Goal: Task Accomplishment & Management: Manage account settings

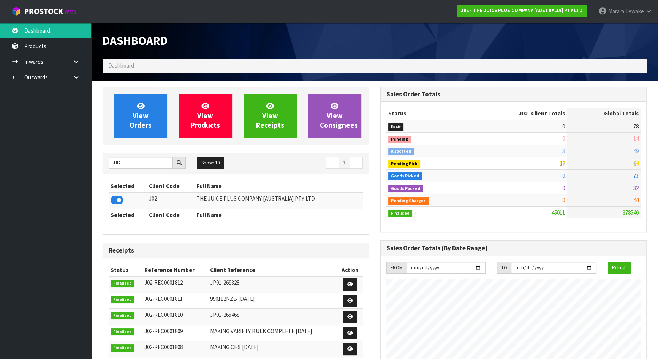
scroll to position [574, 277]
drag, startPoint x: 138, startPoint y: 170, endPoint x: 120, endPoint y: 163, distance: 19.3
click at [120, 163] on div "J02 Show: 10 5 10 25 50 ← 1 →" at bounding box center [236, 163] width 266 height 13
drag, startPoint x: 118, startPoint y: 162, endPoint x: 105, endPoint y: 162, distance: 12.5
click at [105, 162] on div "J02" at bounding box center [147, 163] width 89 height 12
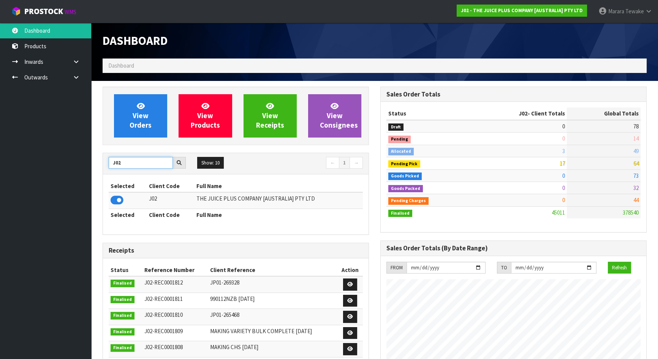
click at [119, 163] on input "J02" at bounding box center [141, 163] width 64 height 12
type input "VIENN"
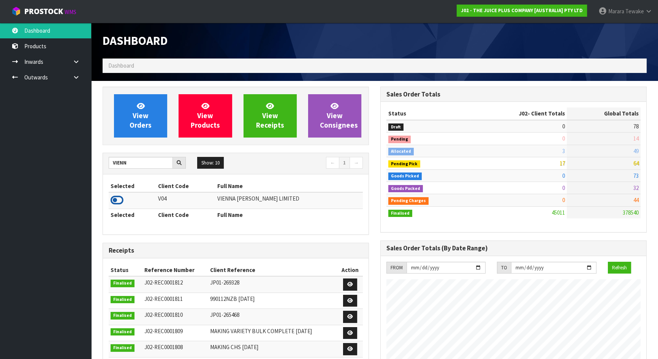
click at [118, 195] on icon at bounding box center [117, 199] width 13 height 11
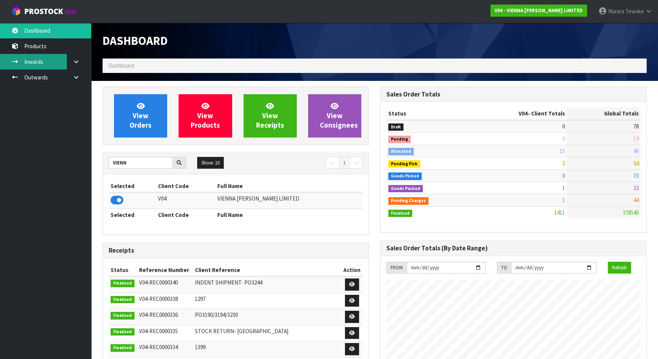
scroll to position [599, 277]
drag, startPoint x: 132, startPoint y: 163, endPoint x: 78, endPoint y: 156, distance: 54.0
click at [112, 162] on input "VIENN" at bounding box center [141, 163] width 64 height 12
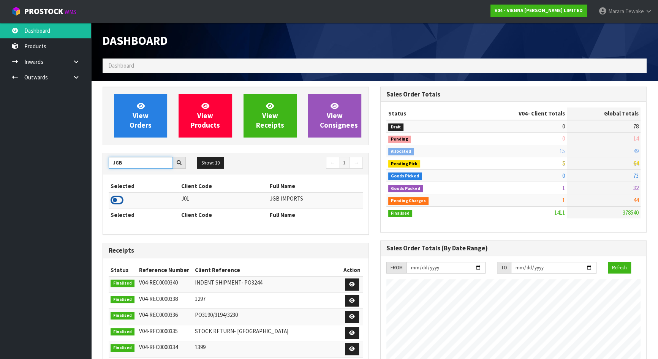
type input "JGB"
click at [114, 202] on icon at bounding box center [117, 199] width 13 height 11
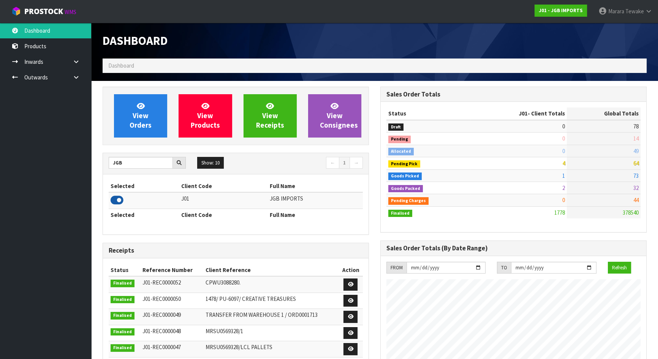
scroll to position [574, 277]
click at [137, 116] on span "View Orders" at bounding box center [141, 115] width 22 height 28
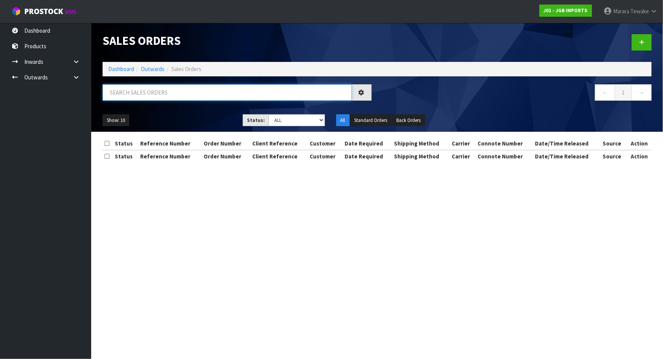
click at [150, 97] on input "text" at bounding box center [227, 92] width 249 height 16
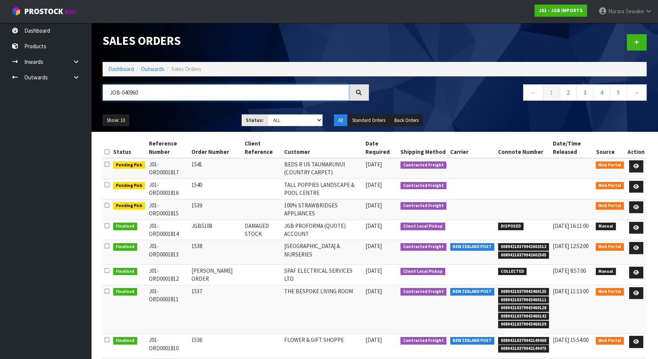
type input "JOB-0409605"
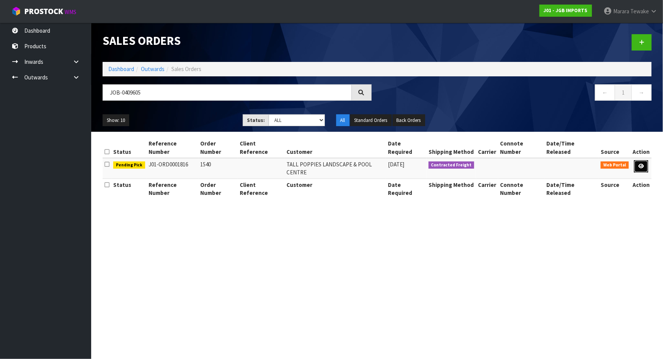
click at [641, 161] on link at bounding box center [641, 166] width 14 height 12
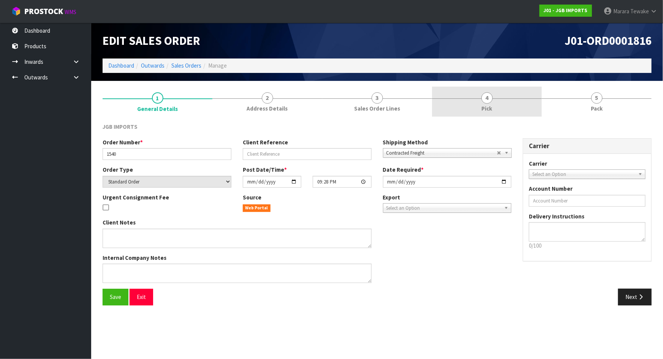
click at [490, 108] on span "Pick" at bounding box center [487, 108] width 11 height 8
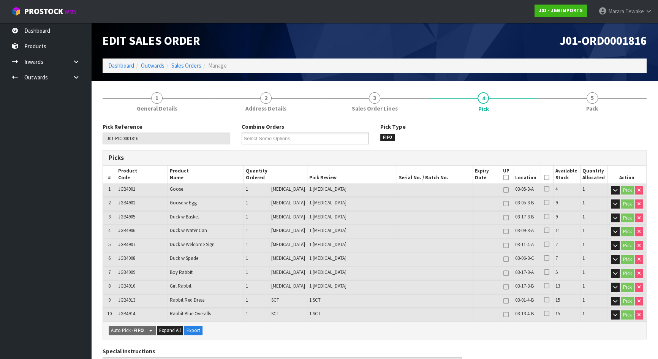
click at [544, 177] on icon at bounding box center [546, 177] width 5 height 0
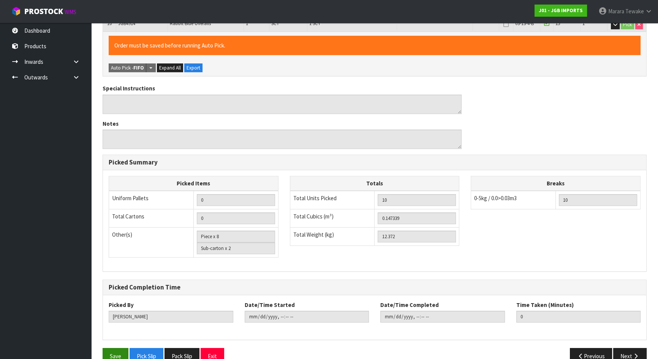
scroll to position [304, 0]
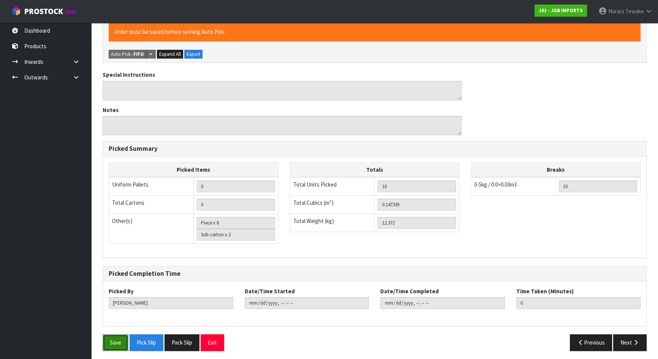
click at [113, 339] on button "Save" at bounding box center [116, 342] width 26 height 16
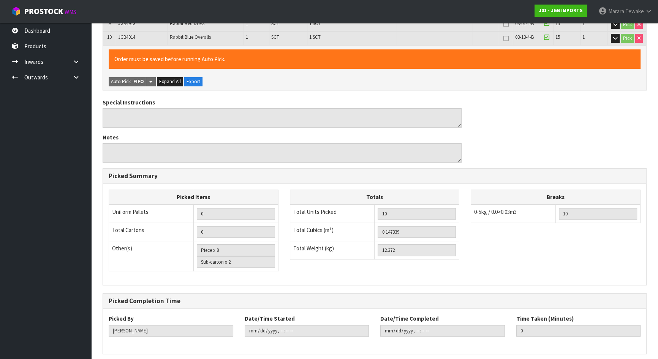
scroll to position [0, 0]
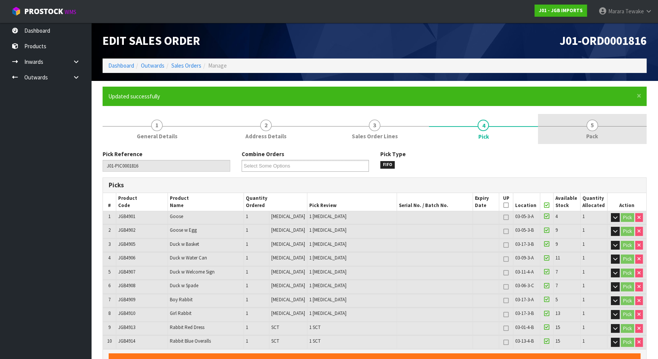
drag, startPoint x: 588, startPoint y: 137, endPoint x: 582, endPoint y: 140, distance: 7.1
click at [588, 136] on span "Pack" at bounding box center [592, 136] width 12 height 8
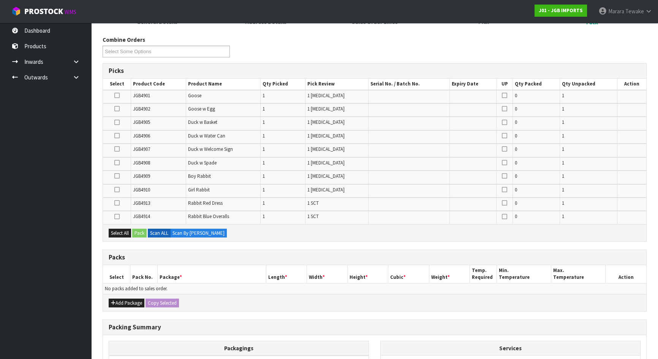
scroll to position [205, 0]
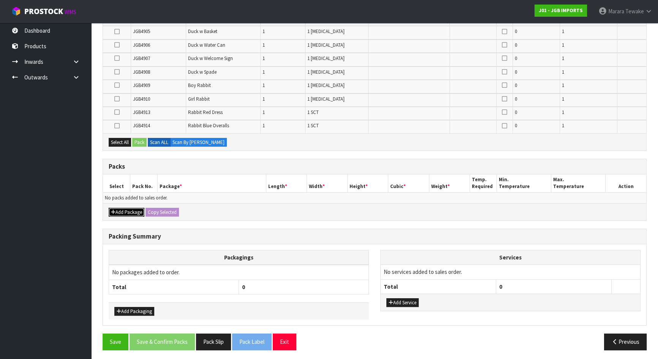
click at [132, 210] on button "Add Package" at bounding box center [127, 212] width 36 height 9
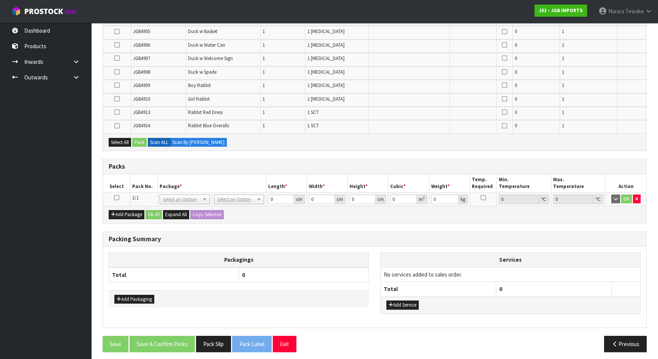
click at [114, 198] on icon at bounding box center [116, 198] width 5 height 0
click at [117, 126] on icon at bounding box center [116, 126] width 5 height 0
click at [0, 0] on input "checkbox" at bounding box center [0, 0] width 0 height 0
click at [117, 112] on icon at bounding box center [116, 112] width 5 height 0
click at [0, 0] on input "checkbox" at bounding box center [0, 0] width 0 height 0
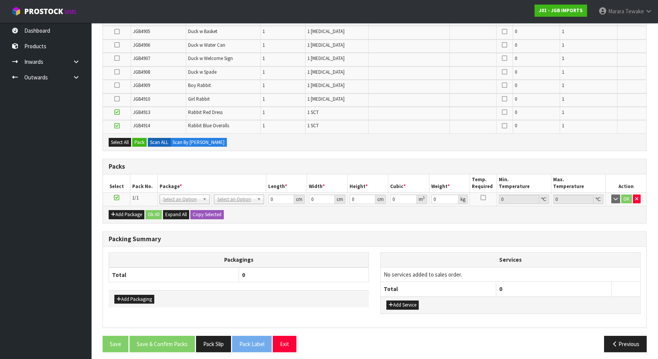
click at [118, 32] on icon at bounding box center [116, 32] width 5 height 0
click at [0, 0] on input "checkbox" at bounding box center [0, 0] width 0 height 0
click at [118, 72] on icon at bounding box center [116, 72] width 5 height 0
click at [0, 0] on input "checkbox" at bounding box center [0, 0] width 0 height 0
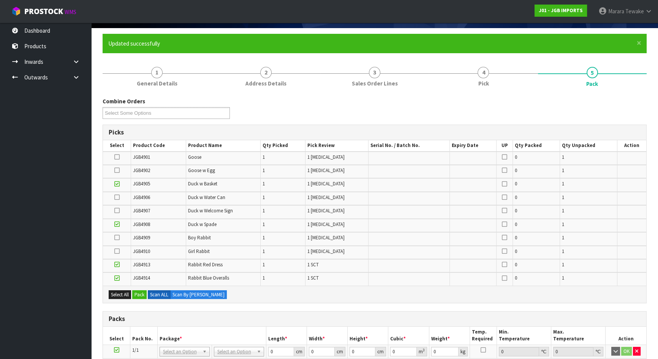
scroll to position [33, 0]
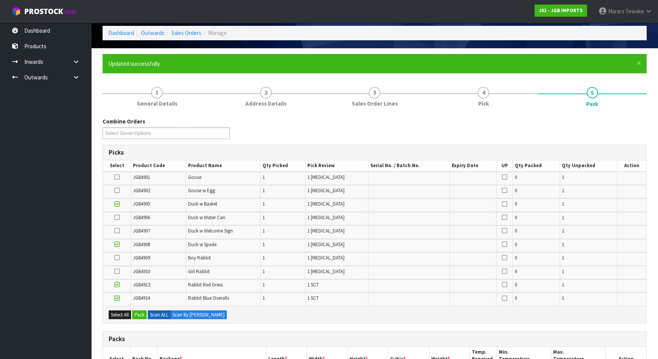
click at [116, 177] on icon at bounding box center [116, 177] width 5 height 0
click at [0, 0] on input "checkbox" at bounding box center [0, 0] width 0 height 0
click at [117, 218] on icon at bounding box center [116, 217] width 5 height 0
click at [0, 0] on input "checkbox" at bounding box center [0, 0] width 0 height 0
click at [119, 231] on icon at bounding box center [116, 231] width 5 height 0
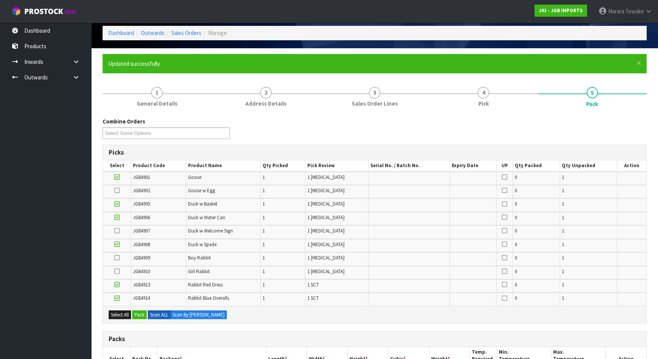
click at [0, 0] on input "checkbox" at bounding box center [0, 0] width 0 height 0
click at [118, 190] on icon at bounding box center [116, 190] width 5 height 0
click at [0, 0] on input "checkbox" at bounding box center [0, 0] width 0 height 0
drag, startPoint x: 120, startPoint y: 256, endPoint x: 118, endPoint y: 270, distance: 14.2
click at [120, 256] on label at bounding box center [116, 258] width 5 height 7
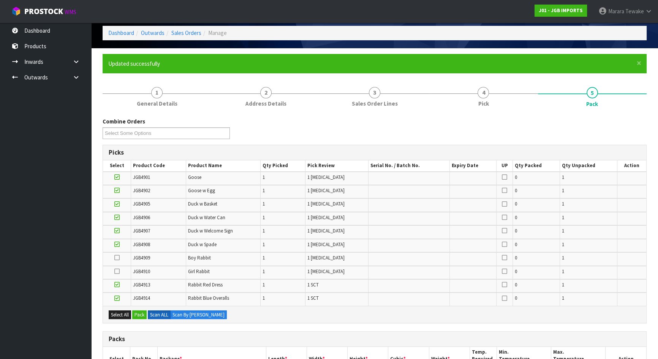
click at [0, 0] on input "checkbox" at bounding box center [0, 0] width 0 height 0
click at [118, 271] on icon at bounding box center [116, 271] width 5 height 0
click at [0, 0] on input "checkbox" at bounding box center [0, 0] width 0 height 0
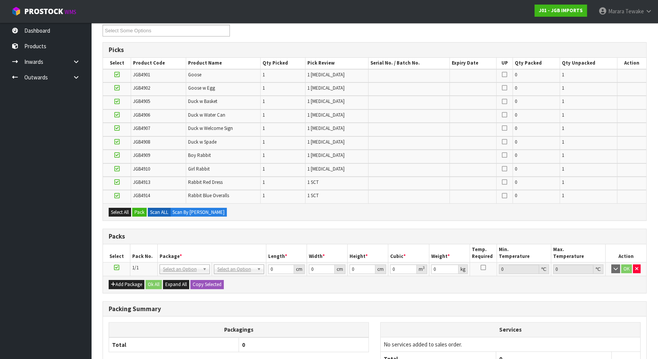
scroll to position [207, 0]
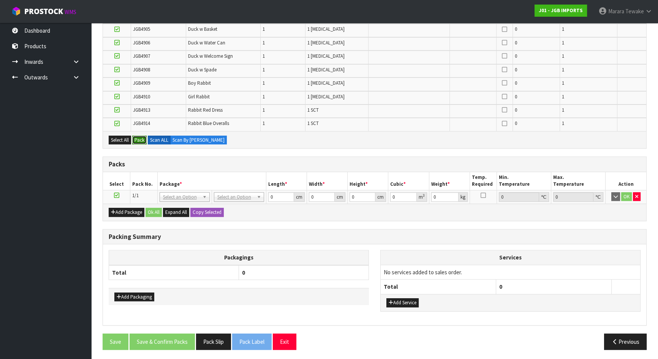
click at [139, 142] on button "Pack" at bounding box center [139, 140] width 14 height 9
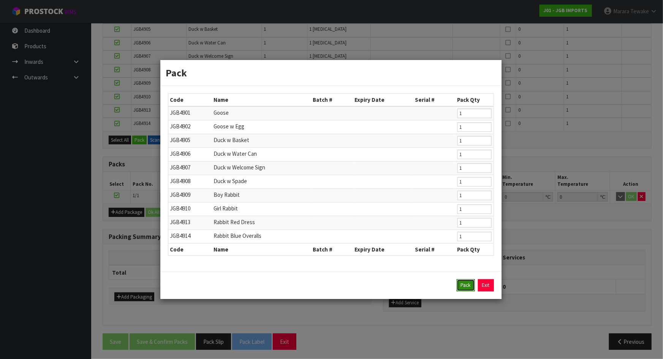
drag, startPoint x: 471, startPoint y: 288, endPoint x: 453, endPoint y: 285, distance: 18.1
click at [470, 288] on button "Pack" at bounding box center [466, 285] width 18 height 12
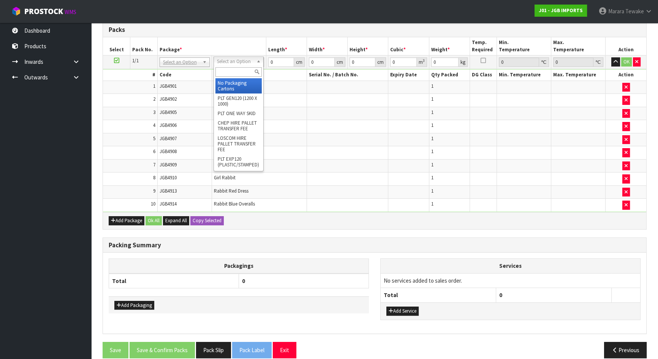
click at [229, 71] on input "text" at bounding box center [238, 71] width 46 height 9
type input "ctn9"
type input "51"
type input "38"
type input "58.5"
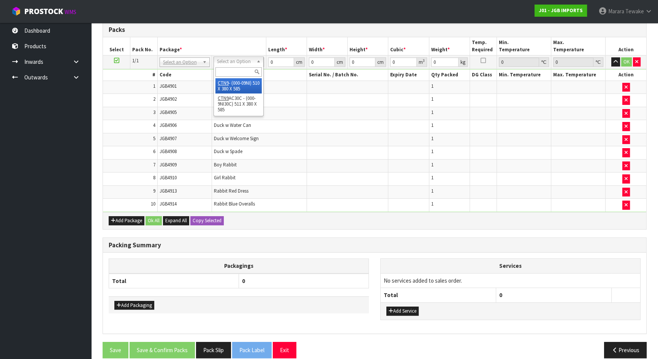
type input "0.113373"
type input "12.572"
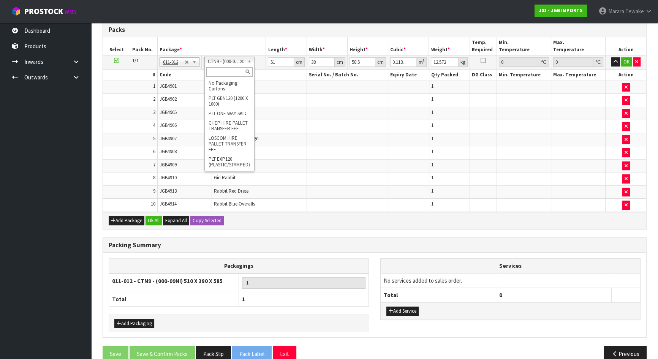
click at [219, 70] on input "text" at bounding box center [229, 71] width 46 height 9
type input "ctn9"
drag, startPoint x: 269, startPoint y: 59, endPoint x: 259, endPoint y: 54, distance: 11.1
click at [262, 57] on tr "1/1 NONE 007-001 007-002 007-004 007-009 007-013 007-014 007-015 007-017 007-01…" at bounding box center [374, 62] width 543 height 14
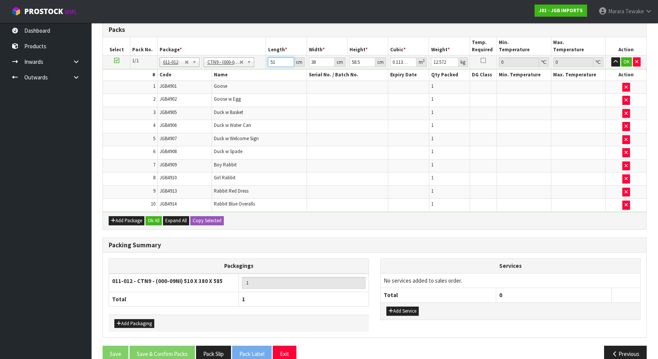
type input "5"
type input "0.011115"
type input "52"
type input "0.115596"
type input "52"
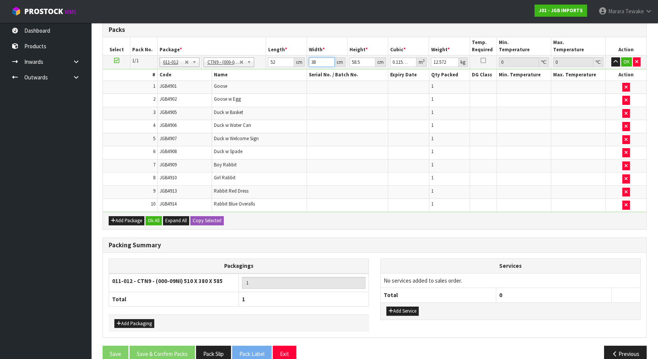
type input "4"
type input "0.012168"
type input "42"
type input "0.127764"
type input "42"
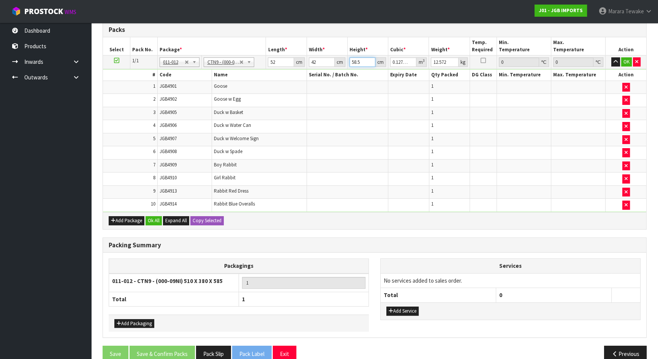
type input "5"
type input "0.01092"
type input "52"
type input "0.113568"
type input "52"
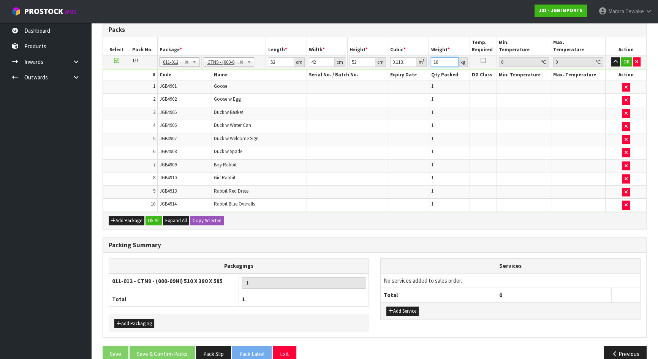
type input "10"
click at [611, 57] on button "button" at bounding box center [615, 61] width 9 height 9
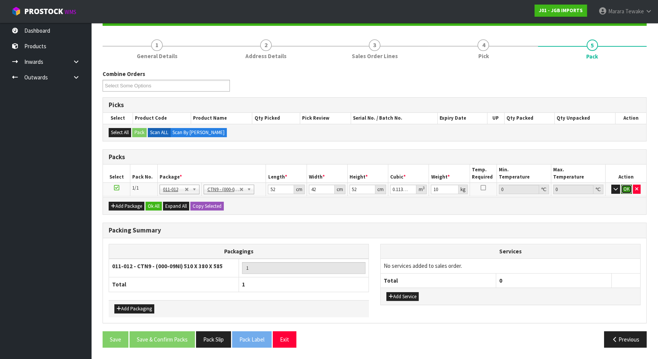
click button "OK" at bounding box center [626, 189] width 11 height 9
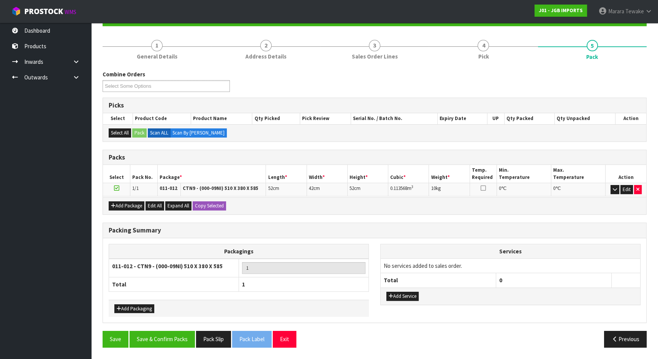
scroll to position [77, 0]
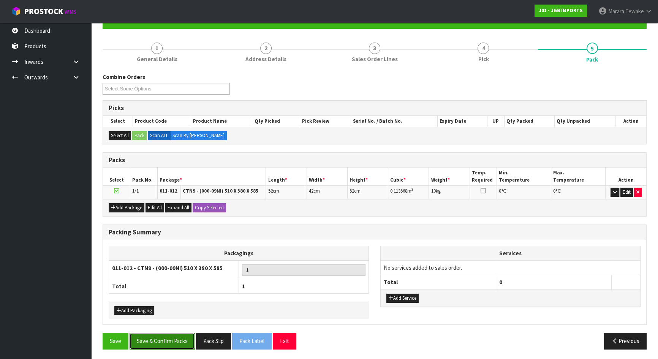
click at [174, 335] on button "Save & Confirm Packs" at bounding box center [162, 341] width 65 height 16
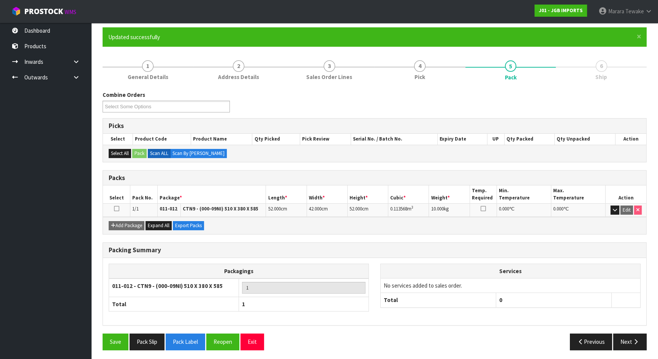
scroll to position [60, 0]
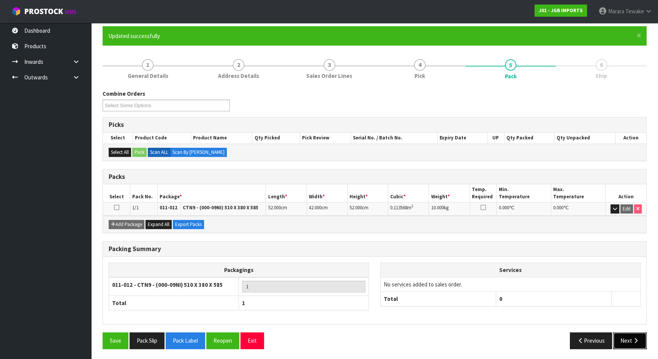
click at [631, 340] on button "Next" at bounding box center [629, 340] width 33 height 16
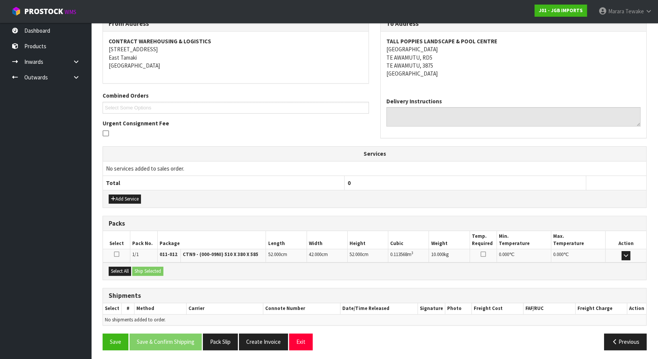
scroll to position [135, 0]
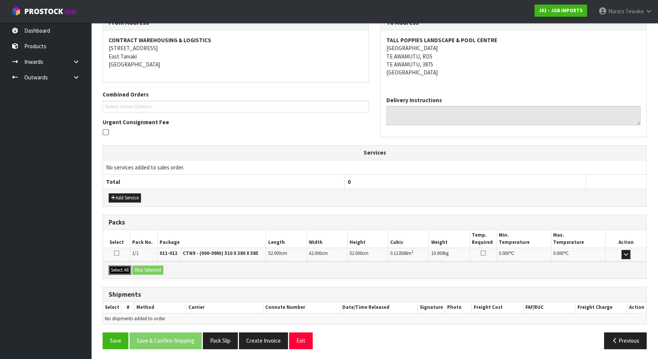
click at [127, 266] on button "Select All" at bounding box center [120, 270] width 22 height 9
drag, startPoint x: 139, startPoint y: 266, endPoint x: 150, endPoint y: 267, distance: 11.8
click at [139, 266] on button "Ship Selected" at bounding box center [147, 270] width 31 height 9
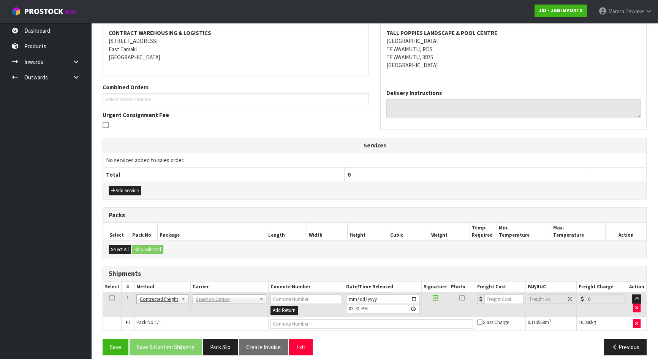
scroll to position [149, 0]
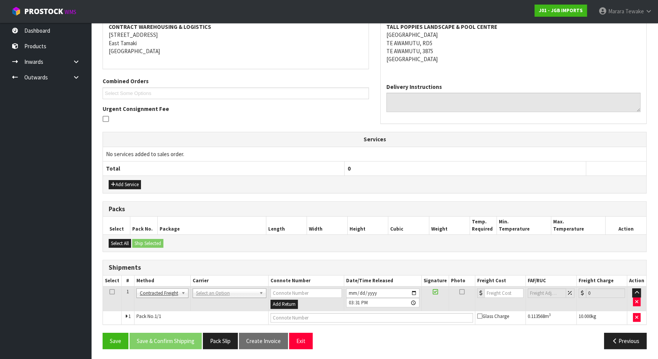
drag, startPoint x: 215, startPoint y: 286, endPoint x: 217, endPoint y: 302, distance: 16.8
click at [215, 286] on td "ANGEL - ANGEL TRANSPORT CONROY - CONROY REMOVALS DEAEXPAKL - DEADLINE EXPRESS C…" at bounding box center [229, 298] width 78 height 25
drag, startPoint x: 220, startPoint y: 289, endPoint x: 219, endPoint y: 297, distance: 8.0
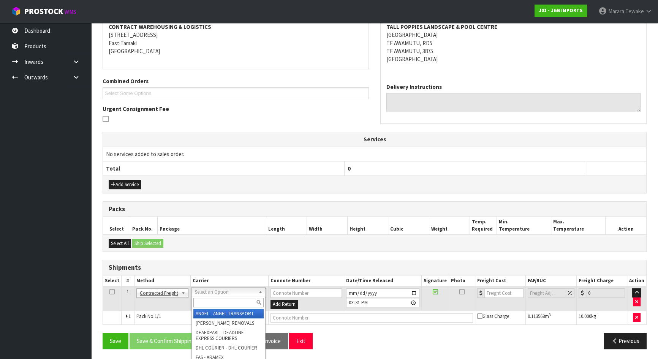
click at [219, 300] on input "text" at bounding box center [228, 302] width 70 height 9
type input "nzp"
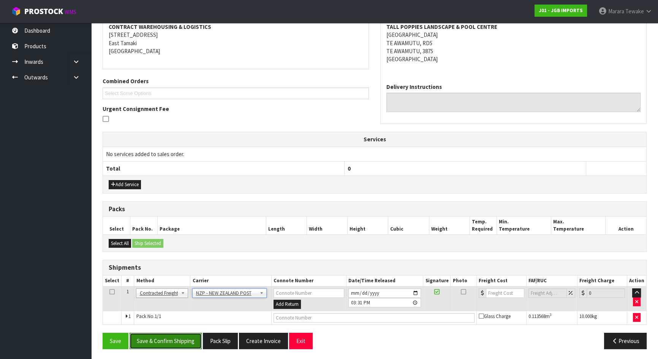
click at [193, 339] on button "Save & Confirm Shipping" at bounding box center [166, 341] width 72 height 16
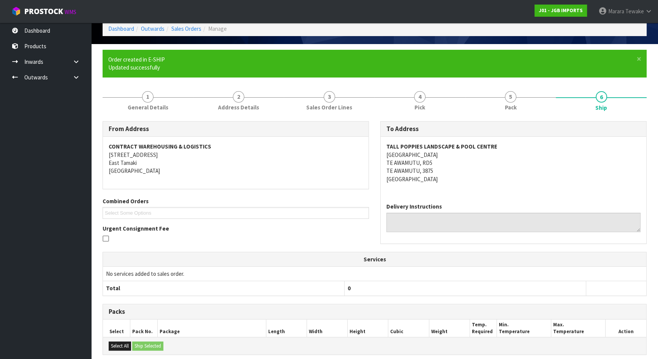
scroll to position [138, 0]
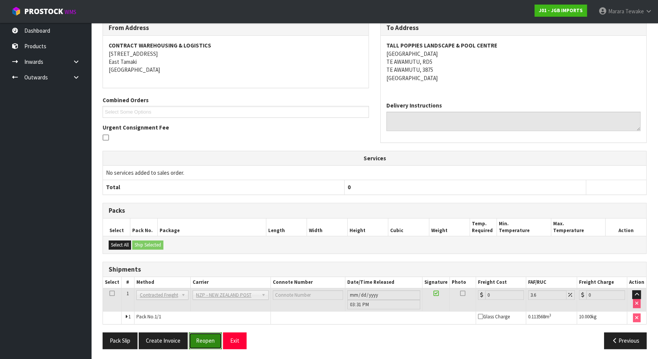
click at [201, 339] on button "Reopen" at bounding box center [205, 340] width 33 height 16
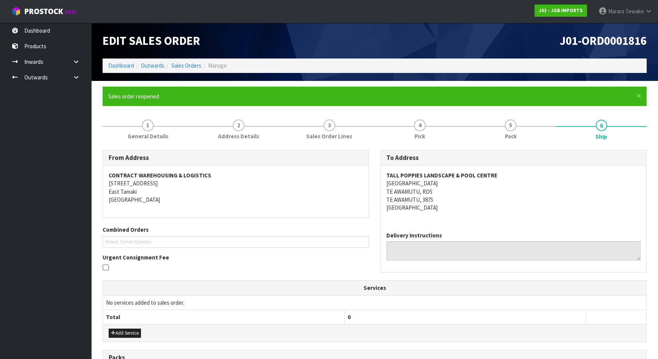
scroll to position [149, 0]
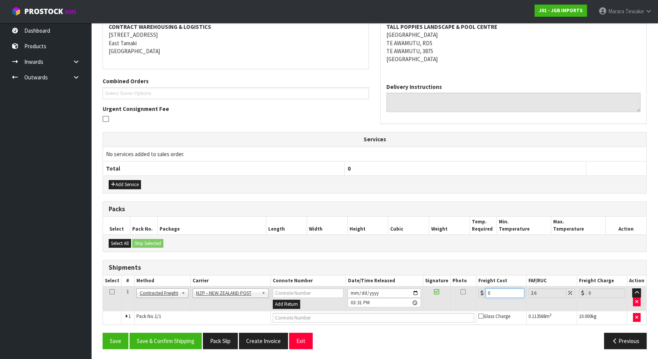
drag, startPoint x: 499, startPoint y: 290, endPoint x: 443, endPoint y: 253, distance: 66.8
click at [471, 277] on table "Select # Method Carrier Connote Number Date/Time Released Signature Photo Freig…" at bounding box center [374, 299] width 543 height 49
type input "1"
type input "1.04"
type input "15"
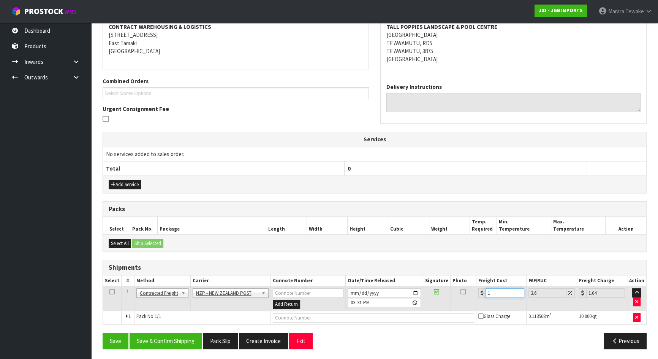
type input "15.54"
type input "15.1"
type input "15.64"
type input "15.14"
type input "15.69"
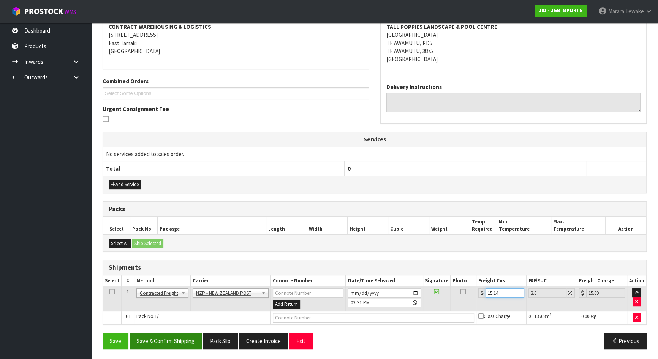
type input "15.14"
click at [183, 337] on button "Save & Confirm Shipping" at bounding box center [166, 341] width 72 height 16
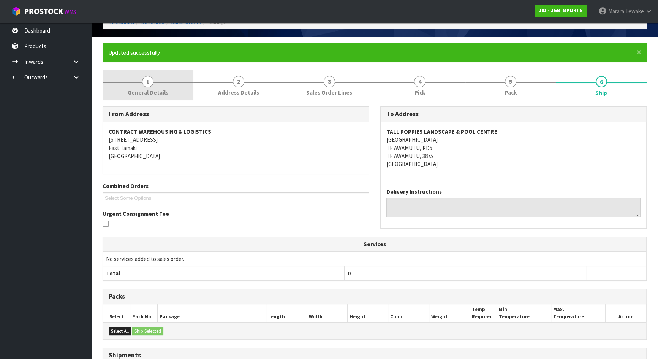
scroll to position [0, 0]
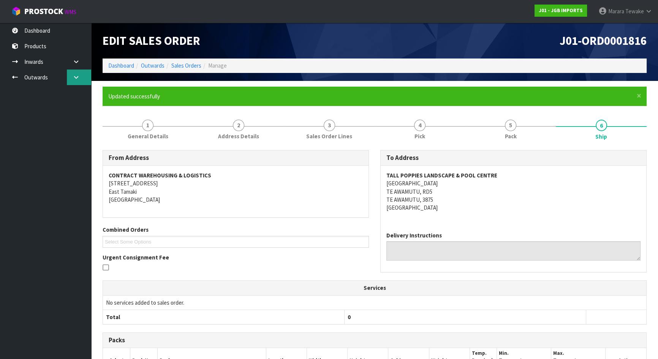
click at [73, 77] on icon at bounding box center [76, 77] width 7 height 6
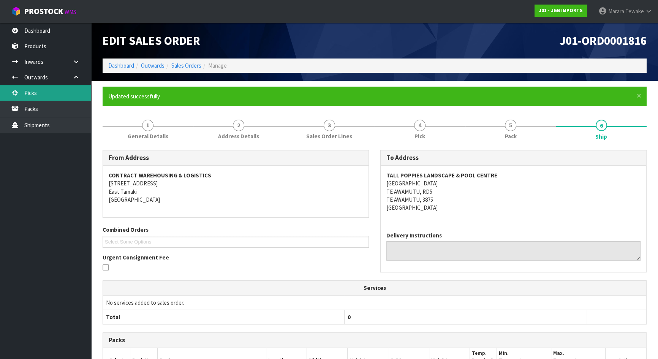
click at [55, 93] on link "Picks" at bounding box center [45, 93] width 91 height 16
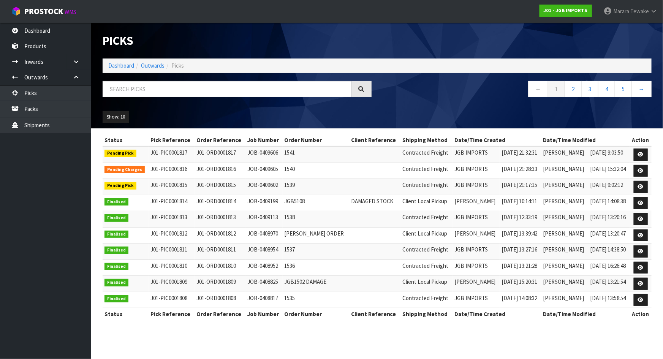
click at [65, 20] on nav "Toggle navigation ProStock WMS J01 - JGB IMPORTS Marara Tewake Logout" at bounding box center [331, 11] width 663 height 23
click at [65, 27] on link "Dashboard" at bounding box center [45, 31] width 91 height 16
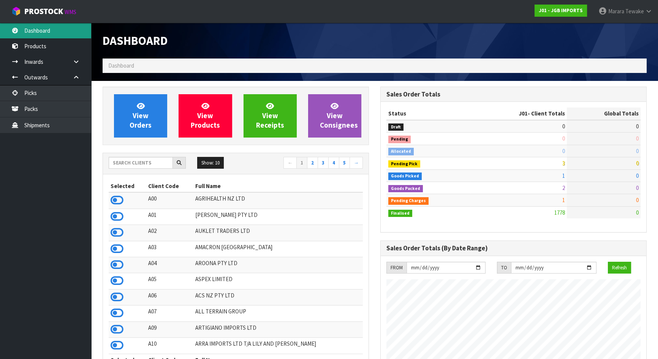
scroll to position [574, 277]
click at [161, 161] on input "text" at bounding box center [141, 163] width 64 height 12
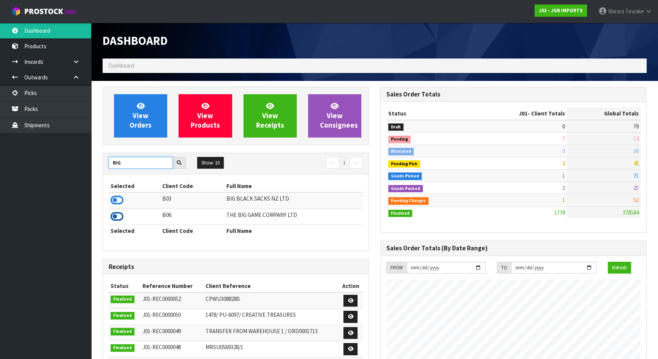
type input "BIG"
click at [114, 217] on icon at bounding box center [117, 216] width 13 height 11
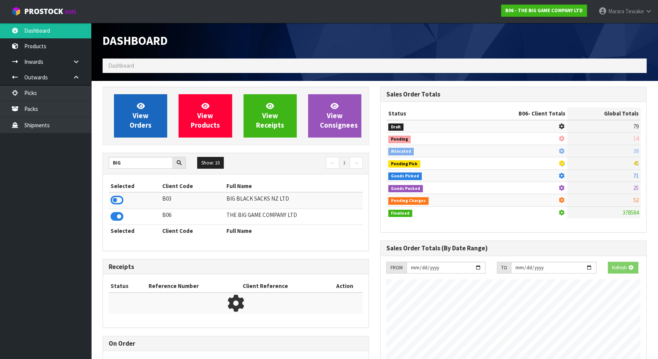
scroll to position [562, 277]
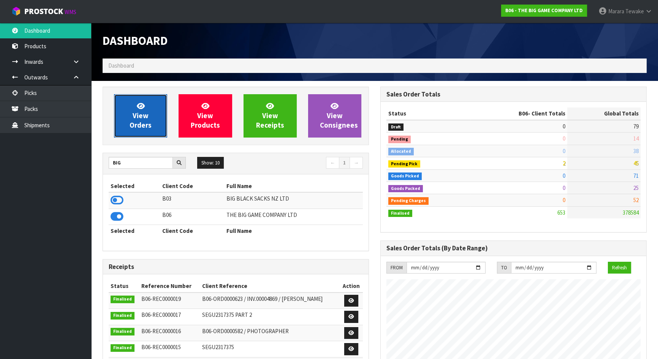
click at [138, 112] on span "View Orders" at bounding box center [141, 115] width 22 height 28
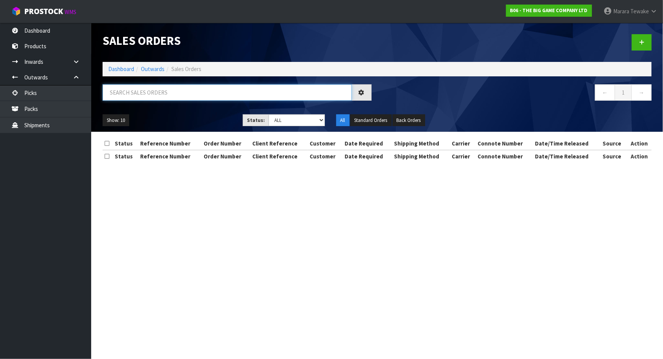
click at [131, 96] on input "text" at bounding box center [227, 92] width 249 height 16
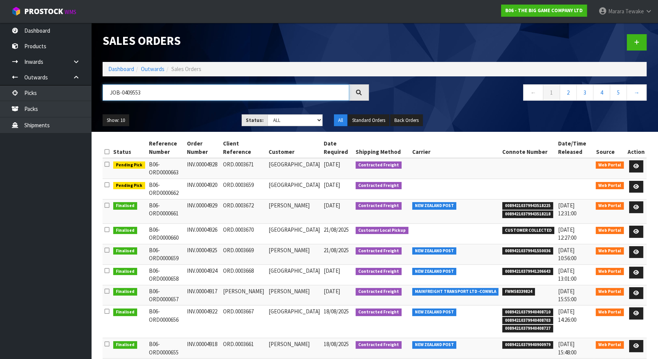
type input "JOB-0409553"
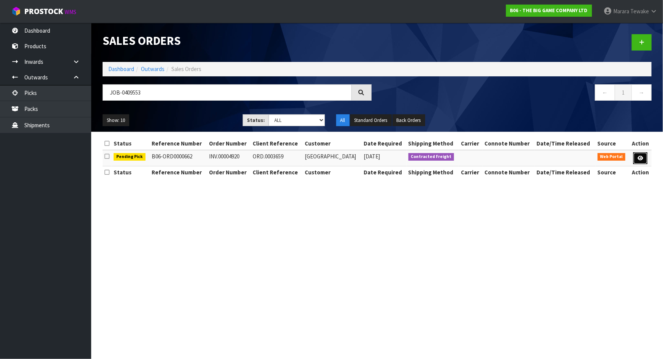
click at [637, 158] on link at bounding box center [640, 158] width 14 height 12
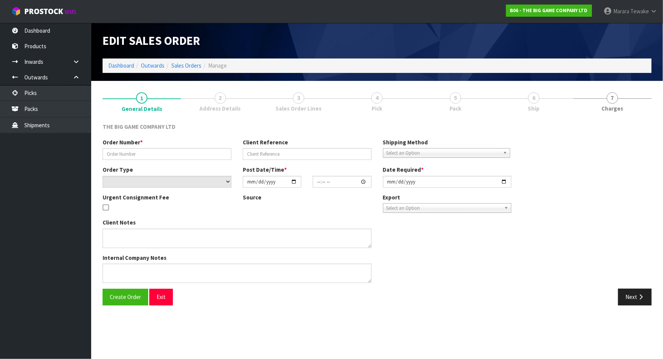
type input "INV.00004920"
type input "ORD.0003659"
select select "number:0"
type input "2025-08-26"
type input "14:33:00.000"
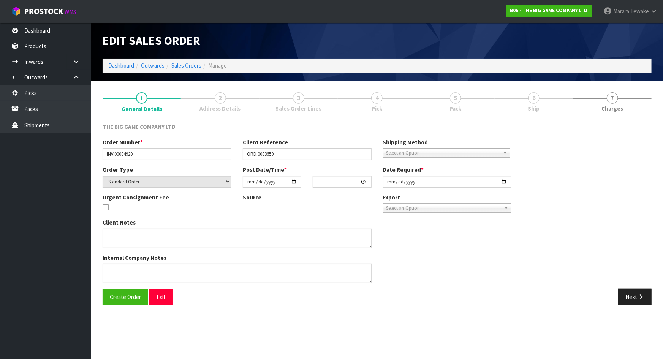
type input "2025-08-27"
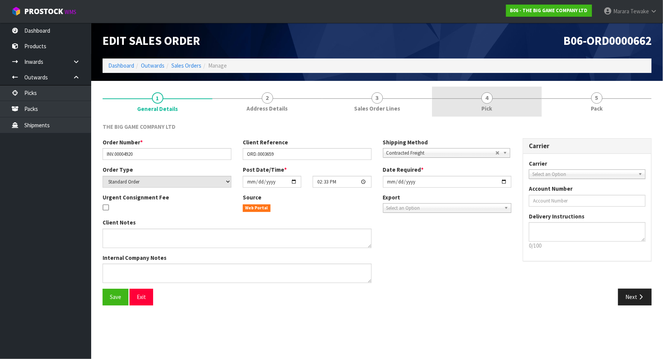
click at [486, 114] on link "4 Pick" at bounding box center [487, 102] width 110 height 30
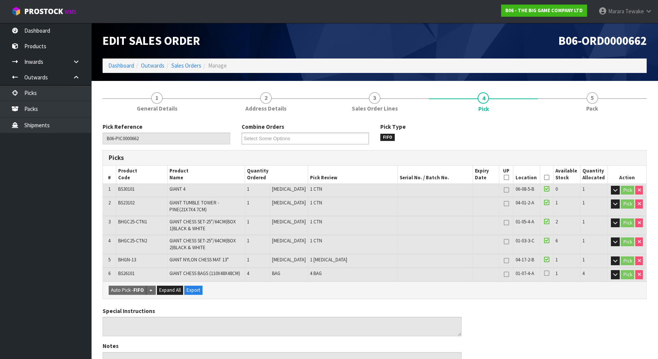
click at [544, 177] on icon at bounding box center [546, 177] width 5 height 0
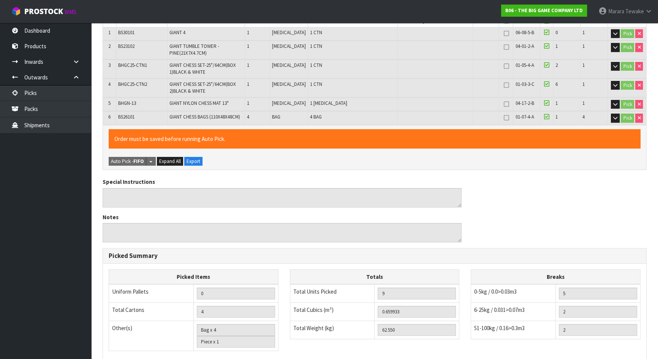
scroll to position [265, 0]
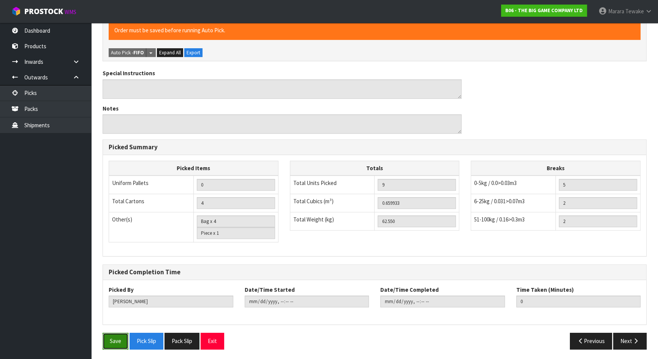
click at [122, 334] on button "Save" at bounding box center [116, 341] width 26 height 16
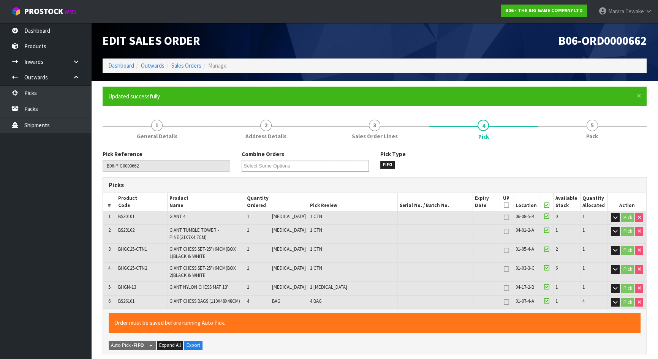
type input "Marara Tewake"
type input "2025-08-27T15:35:12"
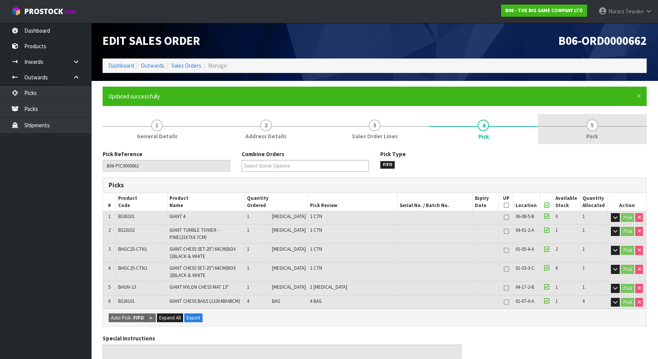
click at [593, 134] on span "Pack" at bounding box center [592, 136] width 12 height 8
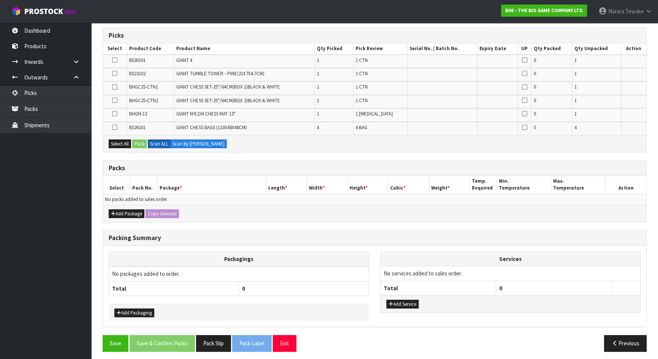
scroll to position [152, 0]
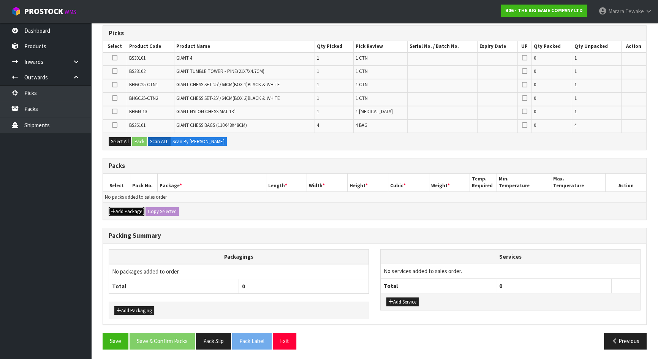
click at [126, 209] on button "Add Package" at bounding box center [127, 211] width 36 height 9
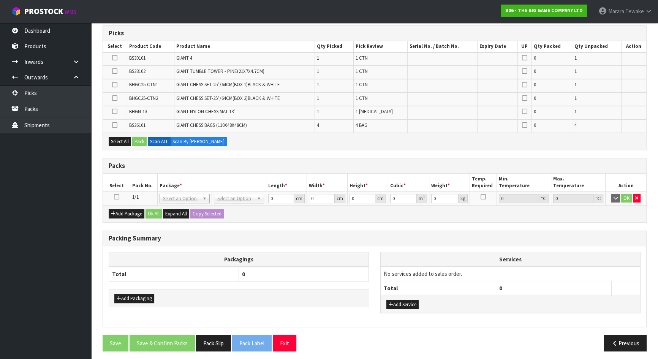
click at [116, 197] on icon at bounding box center [116, 197] width 5 height 0
click at [115, 85] on icon at bounding box center [114, 85] width 5 height 0
click at [0, 0] on input "checkbox" at bounding box center [0, 0] width 0 height 0
click at [139, 139] on button "Pack" at bounding box center [139, 141] width 14 height 9
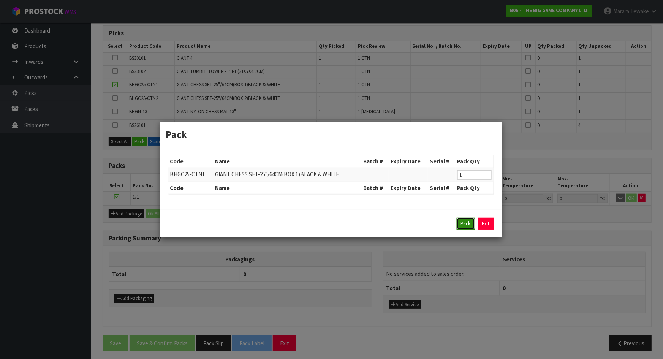
click at [465, 223] on button "Pack" at bounding box center [466, 224] width 18 height 12
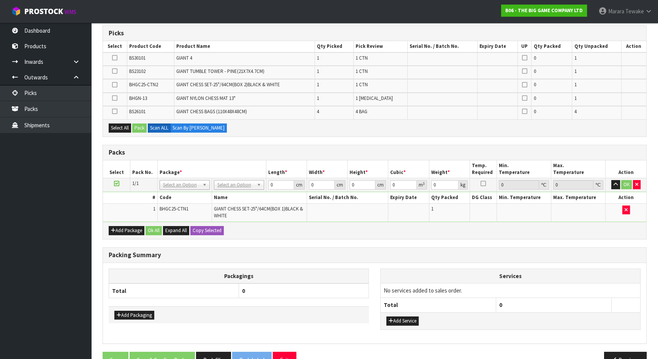
click at [115, 85] on icon at bounding box center [114, 85] width 5 height 0
click at [0, 0] on input "checkbox" at bounding box center [0, 0] width 0 height 0
click at [131, 228] on button "Add Package" at bounding box center [127, 230] width 36 height 9
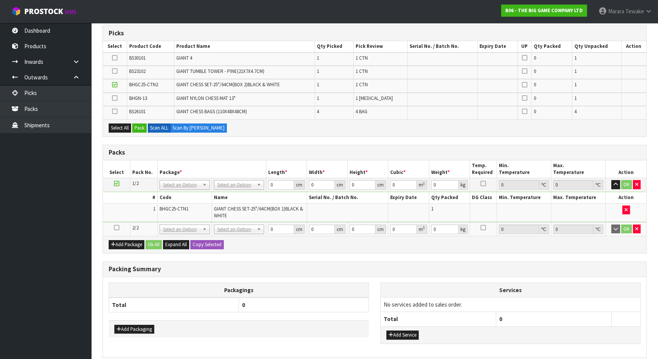
click at [118, 228] on icon at bounding box center [116, 228] width 5 height 0
click at [140, 125] on button "Pack" at bounding box center [139, 127] width 14 height 9
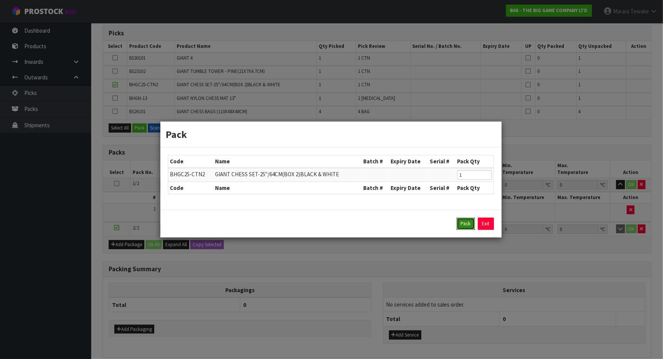
click at [462, 219] on button "Pack" at bounding box center [466, 224] width 18 height 12
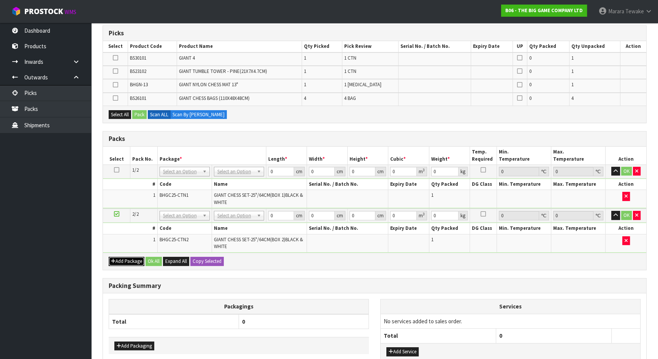
click at [126, 257] on button "Add Package" at bounding box center [127, 261] width 36 height 9
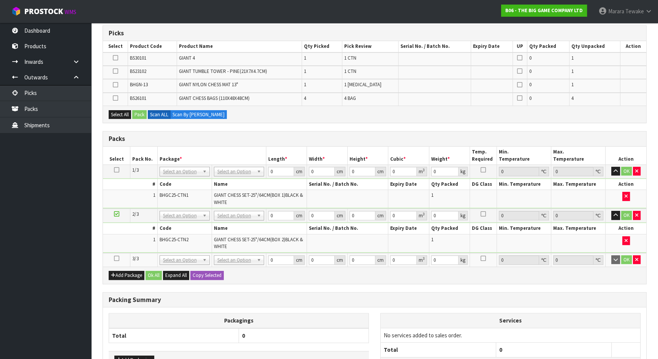
click at [117, 258] on icon at bounding box center [116, 258] width 5 height 0
click at [117, 58] on icon at bounding box center [115, 58] width 5 height 0
click at [0, 0] on input "checkbox" at bounding box center [0, 0] width 0 height 0
click at [141, 115] on button "Pack" at bounding box center [139, 114] width 14 height 9
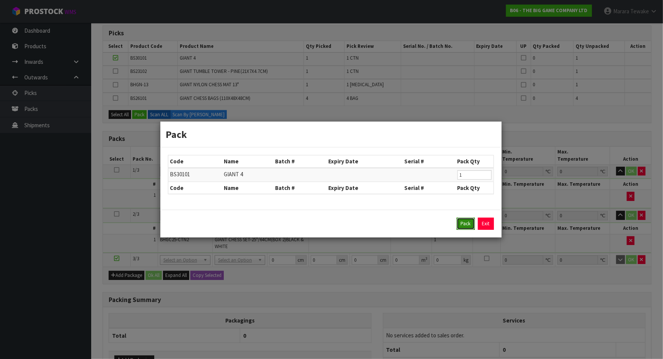
click at [465, 223] on button "Pack" at bounding box center [466, 224] width 18 height 12
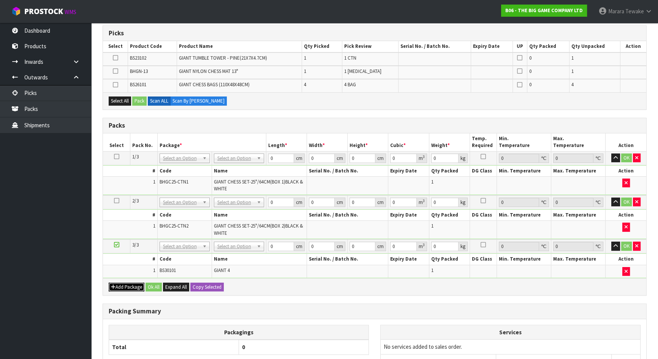
click at [130, 286] on button "Add Package" at bounding box center [127, 287] width 36 height 9
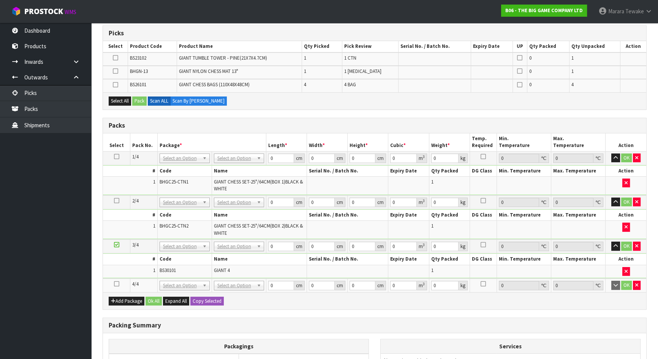
click at [117, 284] on icon at bounding box center [116, 284] width 5 height 0
click at [114, 58] on icon at bounding box center [115, 58] width 5 height 0
click at [0, 0] on input "checkbox" at bounding box center [0, 0] width 0 height 0
drag, startPoint x: 137, startPoint y: 93, endPoint x: 139, endPoint y: 103, distance: 9.8
click at [137, 99] on div "Select All Pack Scan ALL Scan By Quantity" at bounding box center [374, 100] width 543 height 17
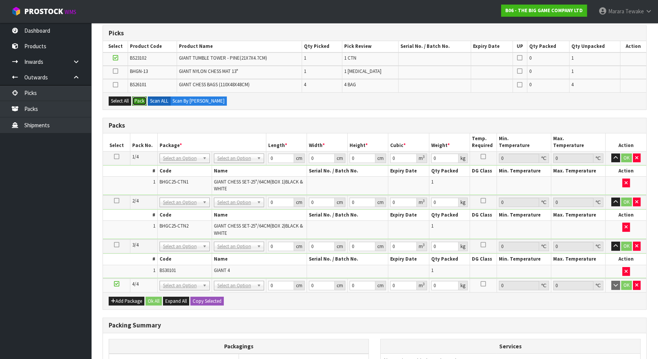
click at [139, 103] on button "Pack" at bounding box center [139, 100] width 14 height 9
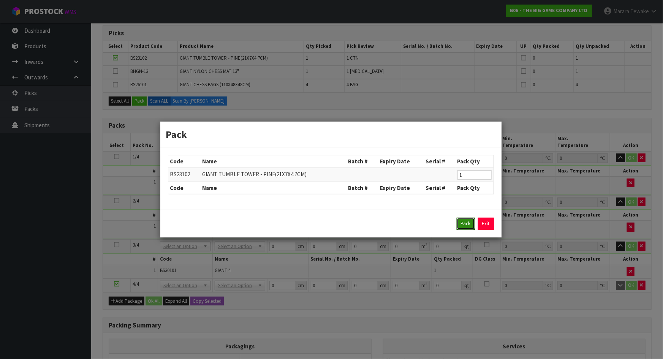
drag, startPoint x: 467, startPoint y: 221, endPoint x: 453, endPoint y: 224, distance: 14.4
click at [467, 221] on button "Pack" at bounding box center [466, 224] width 18 height 12
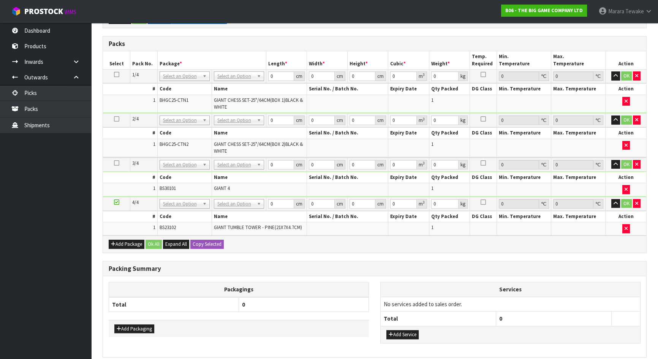
scroll to position [221, 0]
click at [131, 246] on div "Add Package Ok All Expand All Copy Selected" at bounding box center [374, 243] width 543 height 17
click at [129, 243] on button "Add Package" at bounding box center [127, 243] width 36 height 9
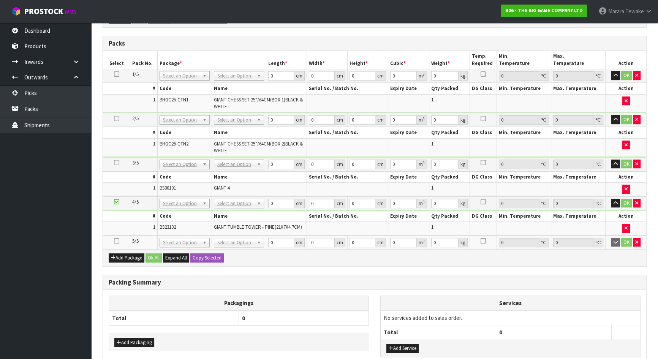
click at [115, 241] on icon at bounding box center [116, 241] width 5 height 0
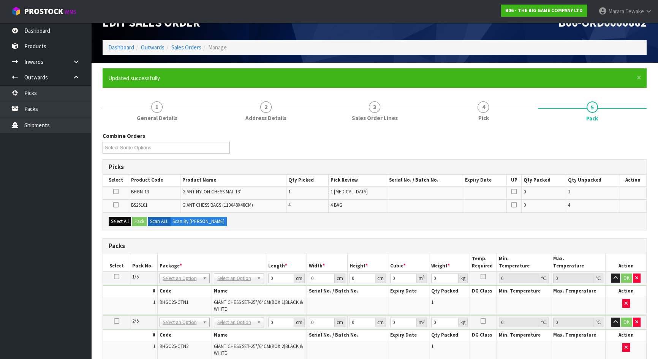
scroll to position [14, 0]
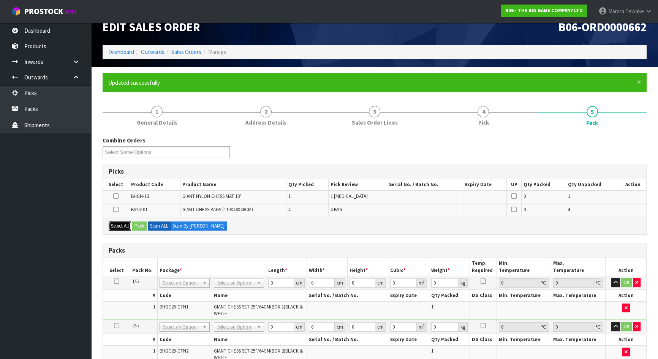
click at [122, 224] on button "Select All" at bounding box center [120, 225] width 22 height 9
click at [134, 225] on button "Pack" at bounding box center [139, 225] width 14 height 9
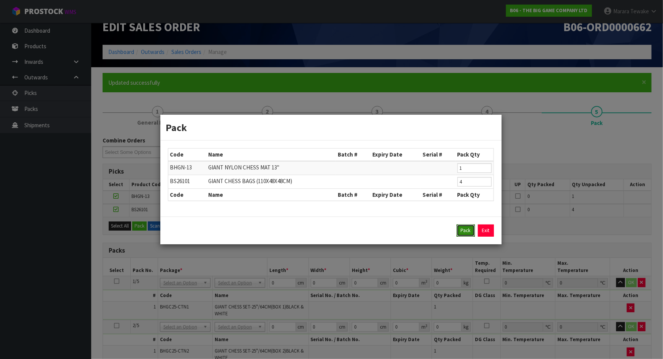
drag, startPoint x: 461, startPoint y: 232, endPoint x: 446, endPoint y: 218, distance: 20.4
click at [461, 228] on button "Pack" at bounding box center [466, 231] width 18 height 12
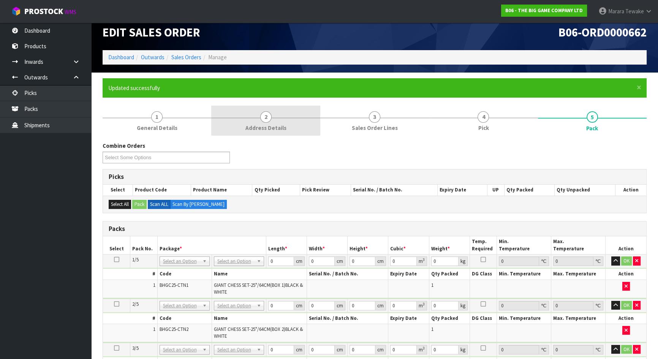
scroll to position [0, 0]
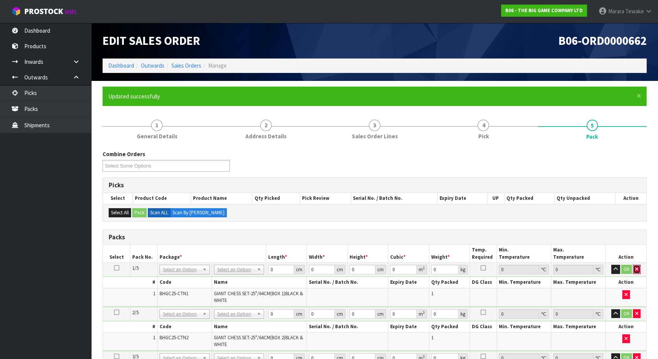
click at [640, 269] on button "button" at bounding box center [637, 269] width 8 height 9
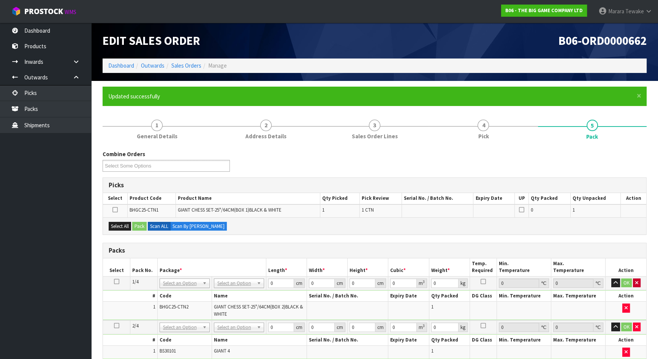
drag, startPoint x: 636, startPoint y: 276, endPoint x: 638, endPoint y: 282, distance: 6.4
click at [636, 277] on td "OK" at bounding box center [626, 283] width 41 height 14
click at [638, 282] on icon "button" at bounding box center [636, 282] width 3 height 5
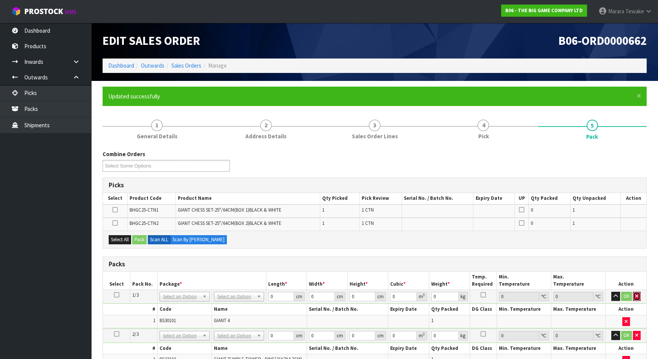
drag, startPoint x: 636, startPoint y: 296, endPoint x: 636, endPoint y: 315, distance: 18.2
click at [636, 298] on button "button" at bounding box center [637, 296] width 8 height 9
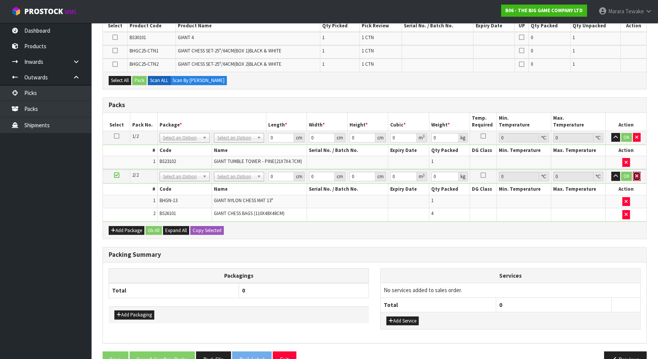
click at [636, 177] on icon "button" at bounding box center [636, 176] width 3 height 5
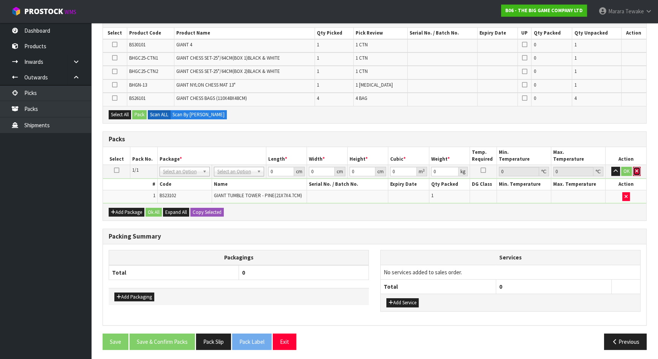
click at [636, 172] on icon "button" at bounding box center [636, 171] width 3 height 5
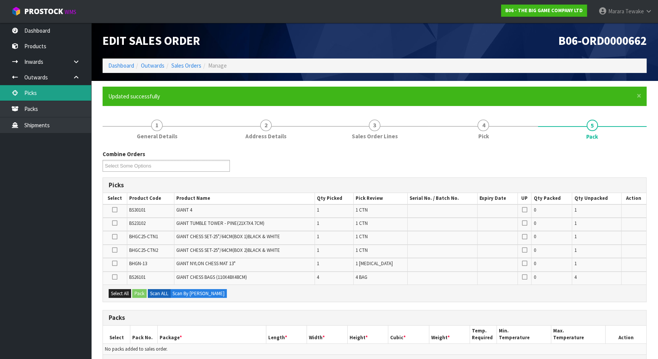
click at [48, 90] on link "Picks" at bounding box center [45, 93] width 91 height 16
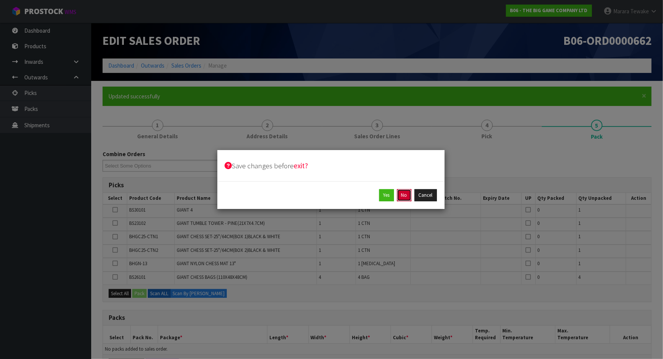
click at [404, 196] on button "No" at bounding box center [404, 195] width 14 height 12
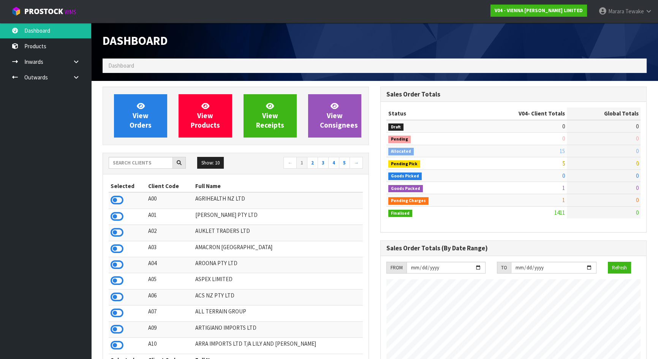
scroll to position [599, 277]
click at [649, 10] on icon at bounding box center [648, 11] width 7 height 6
click at [633, 28] on link "Logout" at bounding box center [628, 30] width 60 height 10
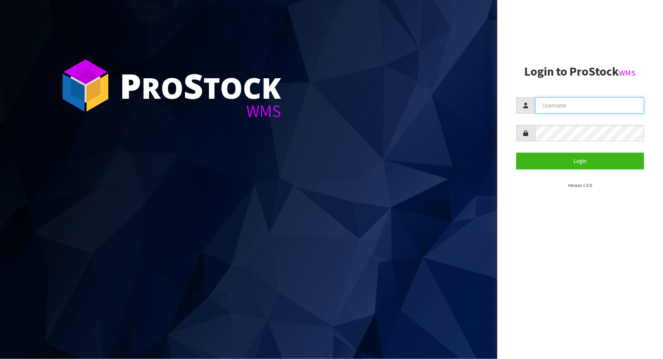
click at [584, 103] on input "text" at bounding box center [589, 105] width 109 height 16
type input "meena"
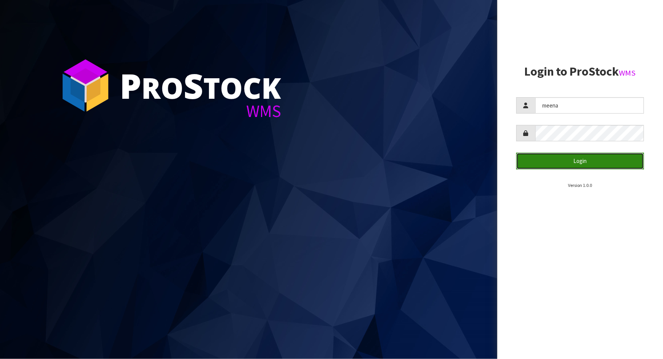
click at [573, 165] on button "Login" at bounding box center [580, 161] width 128 height 16
click at [574, 166] on button "Login" at bounding box center [580, 161] width 128 height 16
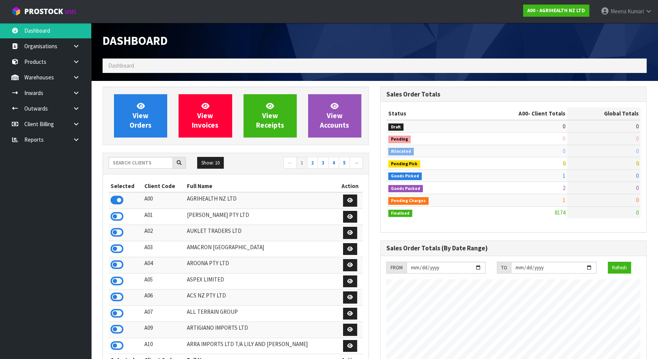
scroll to position [574, 277]
click at [144, 153] on div "Show: 10 5 10 25 50 ← 1 2 3 4 5 →" at bounding box center [236, 163] width 266 height 21
click at [145, 167] on input "text" at bounding box center [141, 163] width 64 height 12
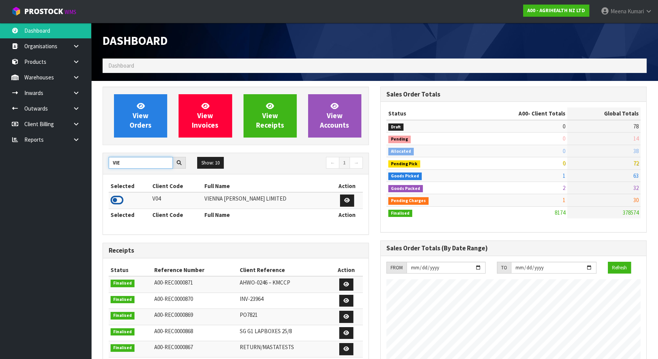
type input "VIE"
click at [113, 198] on icon at bounding box center [117, 199] width 13 height 11
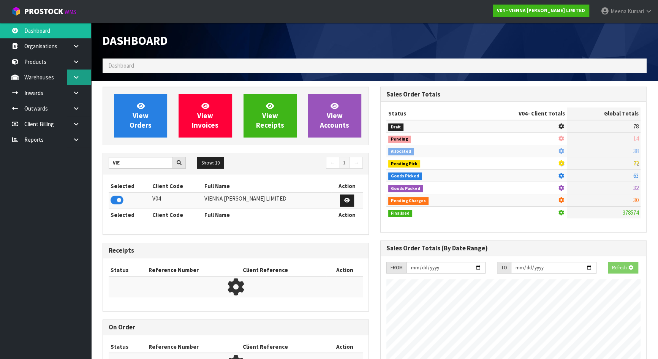
scroll to position [615, 277]
click at [74, 77] on icon at bounding box center [76, 77] width 7 height 6
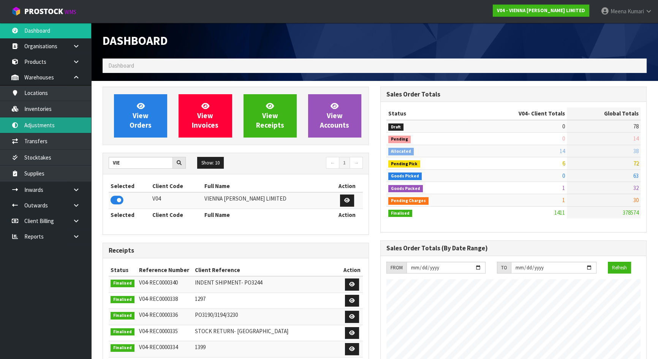
click at [71, 130] on link "Adjustments" at bounding box center [45, 125] width 91 height 16
click at [79, 127] on link "Adjustments" at bounding box center [45, 125] width 91 height 16
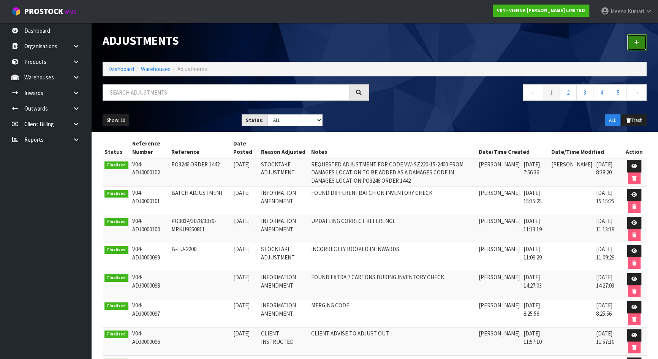
click at [637, 43] on icon at bounding box center [636, 43] width 5 height 6
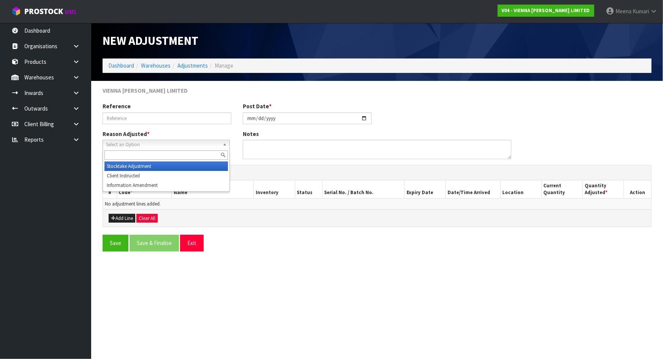
click at [174, 140] on link "Select an Option" at bounding box center [166, 144] width 127 height 9
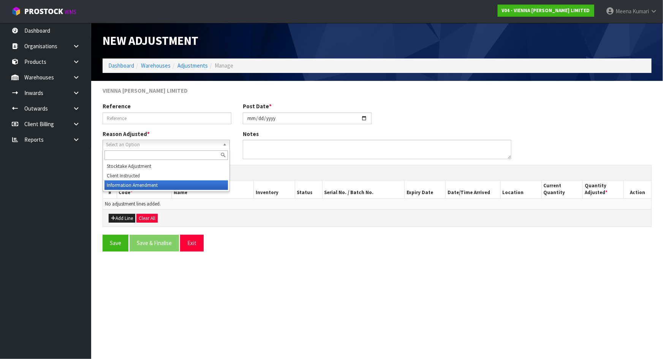
click at [182, 183] on li "Information Amendment" at bounding box center [165, 184] width 123 height 9
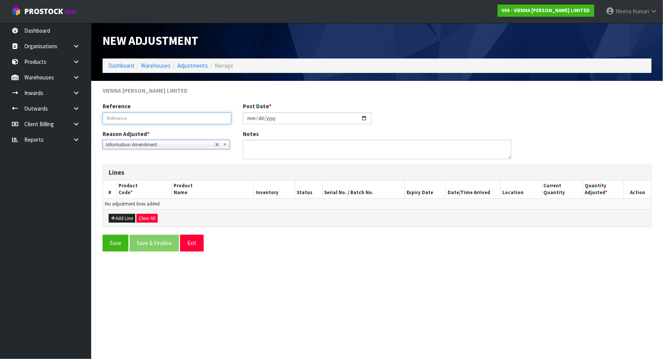
click at [153, 114] on input "text" at bounding box center [167, 118] width 129 height 12
type input "CODE"
click at [196, 244] on button "Exit" at bounding box center [192, 243] width 24 height 16
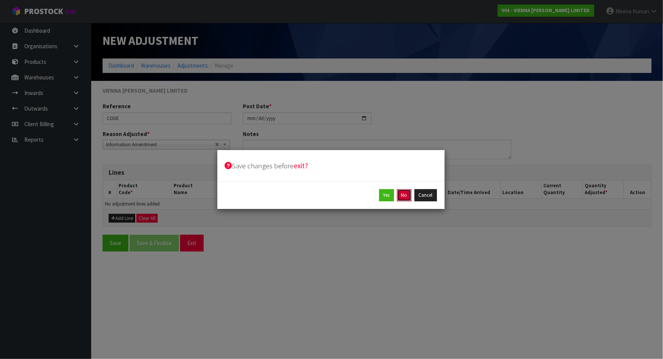
click at [403, 197] on button "No" at bounding box center [404, 195] width 14 height 12
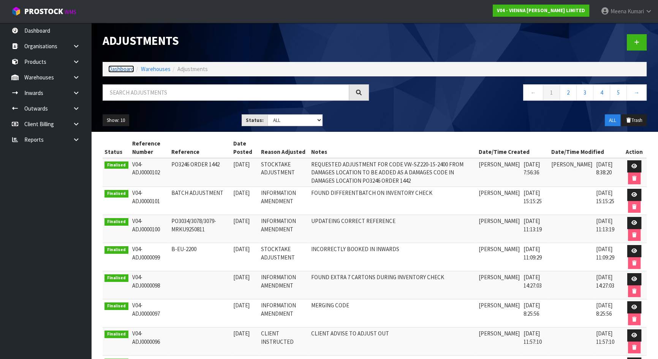
click at [116, 67] on link "Dashboard" at bounding box center [121, 68] width 26 height 7
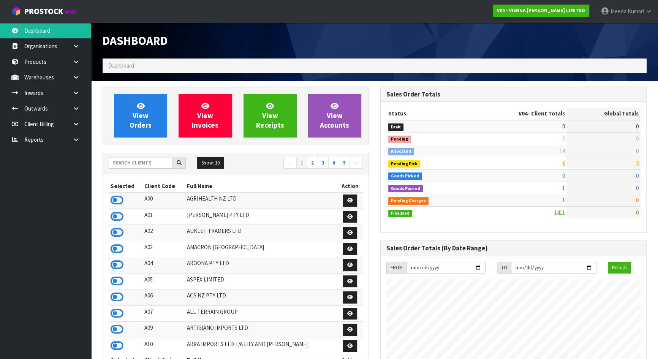
scroll to position [615, 277]
click at [149, 163] on input "text" at bounding box center [141, 163] width 64 height 12
click at [134, 166] on input "text" at bounding box center [141, 163] width 64 height 12
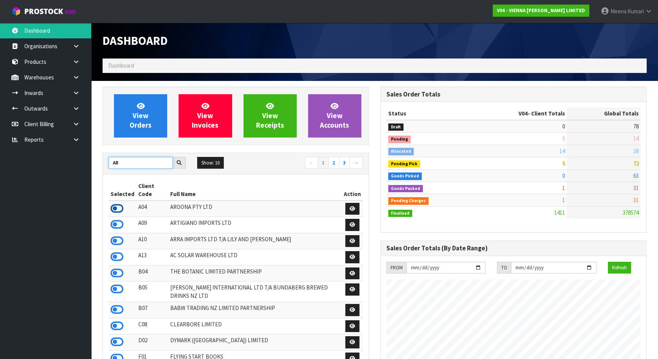
type input "AR"
click at [119, 203] on icon at bounding box center [117, 208] width 13 height 11
click at [75, 81] on link at bounding box center [79, 78] width 24 height 16
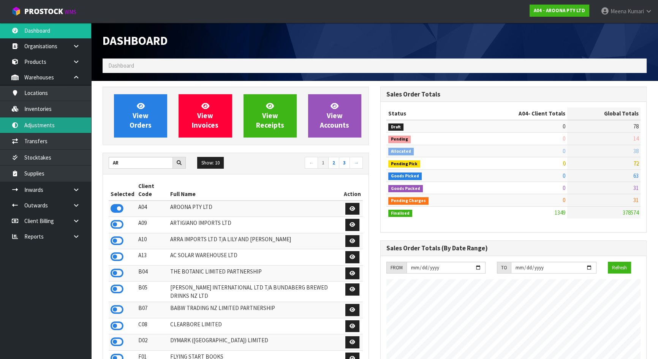
click at [71, 130] on link "Adjustments" at bounding box center [45, 125] width 91 height 16
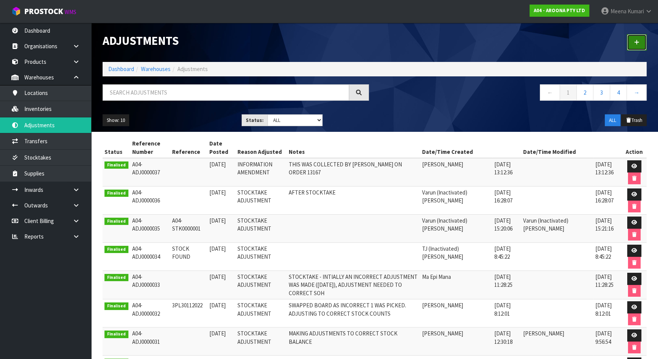
click at [638, 46] on link at bounding box center [637, 42] width 20 height 16
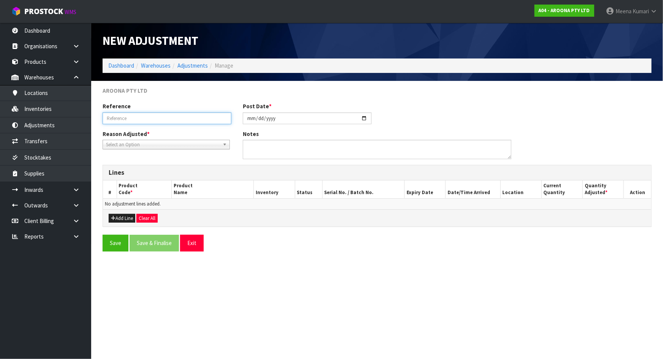
click at [154, 120] on input "text" at bounding box center [167, 118] width 129 height 12
type input "CODE DID NOT SEND IN CONTAINER"
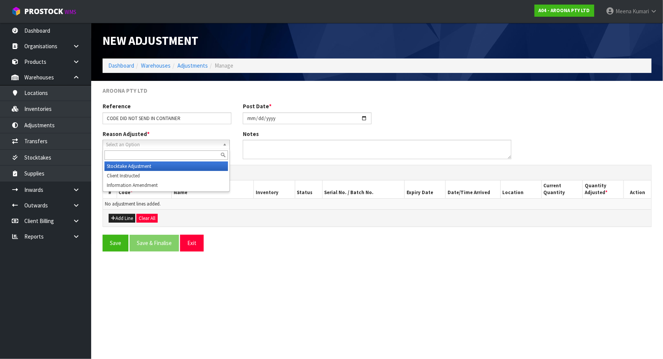
click at [195, 143] on span "Select an Option" at bounding box center [163, 144] width 114 height 9
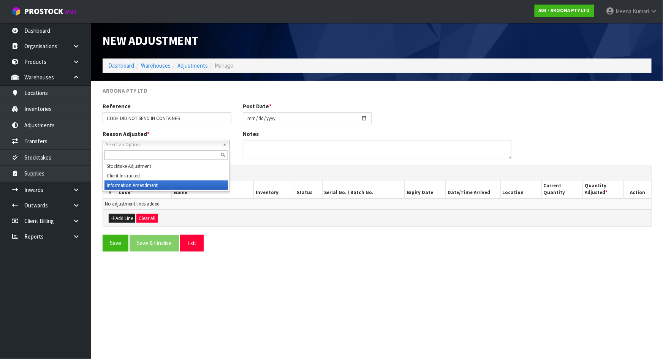
click at [175, 182] on li "Information Amendment" at bounding box center [165, 184] width 123 height 9
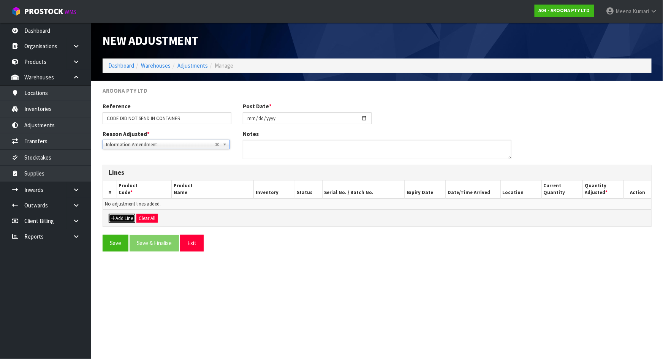
click at [119, 218] on button "Add Line" at bounding box center [122, 218] width 27 height 9
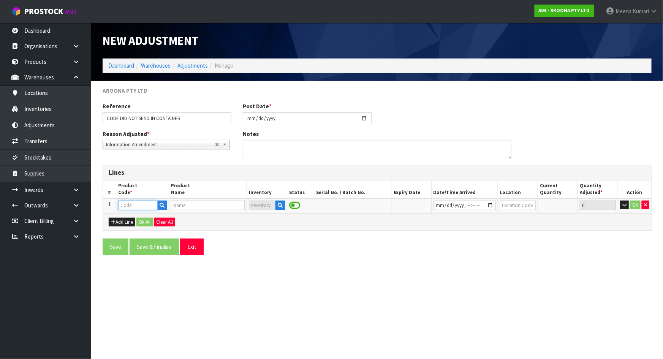
click at [129, 204] on input "text" at bounding box center [138, 205] width 40 height 9
type input "WATL-MG0900"
click at [143, 236] on form "AROONA PTY LTD Reference CODE DID NOT SEND IN CONTAINER Post Date * 2025-08-27 …" at bounding box center [377, 174] width 549 height 174
click at [138, 206] on input "text" at bounding box center [138, 205] width 40 height 9
type input "WATL-MG0900"
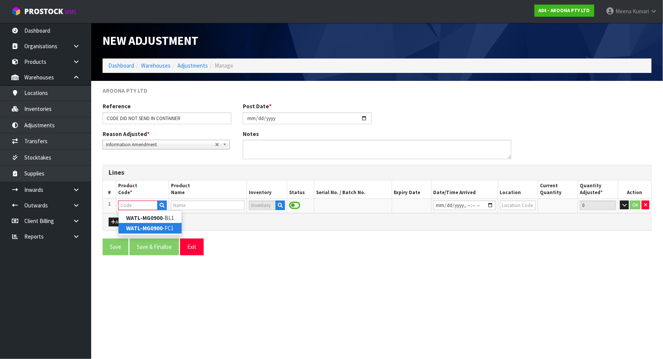
click at [156, 228] on strong "WATL-MG0900" at bounding box center [144, 228] width 36 height 7
type input "WATL-MG0900-FC1"
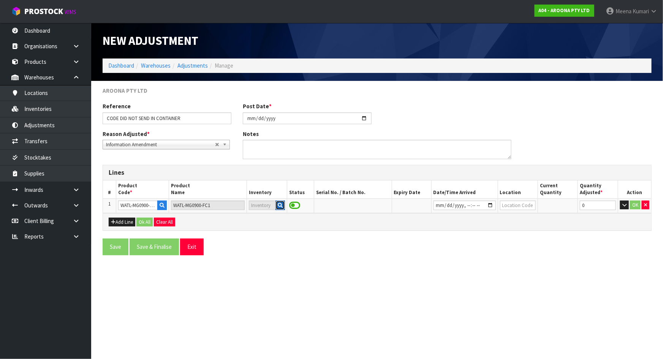
click at [283, 207] on button "button" at bounding box center [279, 206] width 9 height 10
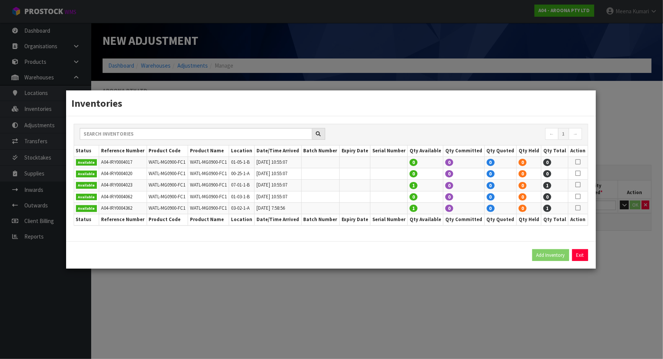
click at [579, 208] on icon at bounding box center [577, 208] width 5 height 0
click at [555, 258] on button "Add Inventory" at bounding box center [550, 255] width 37 height 12
type input "A04-IRY0004362"
type input "2023-11-06T07:58:56"
type input "03-02-1-A"
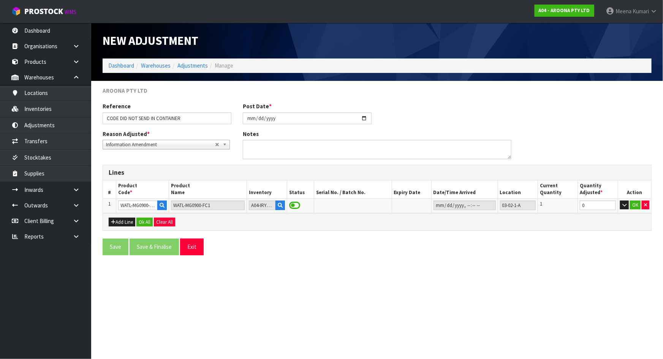
click at [548, 289] on section "New Adjustment Dashboard Warehouses Adjustments Manage AROONA PTY LTD Reference…" at bounding box center [331, 179] width 663 height 359
click at [543, 217] on div "Lines # Product Code * Product Name Inventory Status Serial No. / Batch No. Exp…" at bounding box center [377, 198] width 549 height 66
type input "1"
click at [634, 206] on button "OK" at bounding box center [635, 205] width 11 height 9
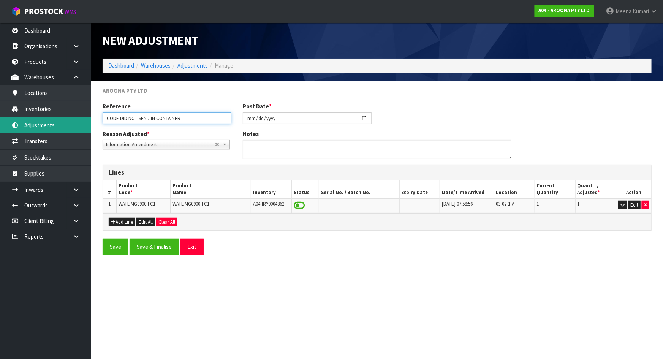
drag, startPoint x: 193, startPoint y: 120, endPoint x: 69, endPoint y: 122, distance: 124.2
click at [69, 122] on body "Toggle navigation ProStock WMS A04 - AROONA PTY LTD Meena Kumari Logout Dashboa…" at bounding box center [331, 179] width 663 height 359
click at [253, 150] on textarea at bounding box center [377, 149] width 269 height 19
paste textarea "CODE DID NOT SEND IN CONTAINER"
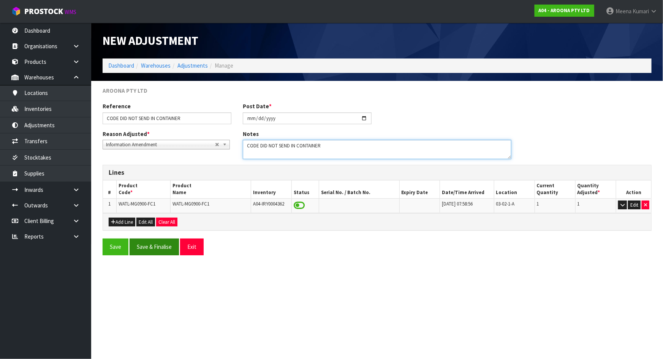
type textarea "CODE DID NOT SEND IN CONTAINER"
click at [146, 247] on button "Save & Finalise" at bounding box center [154, 247] width 49 height 16
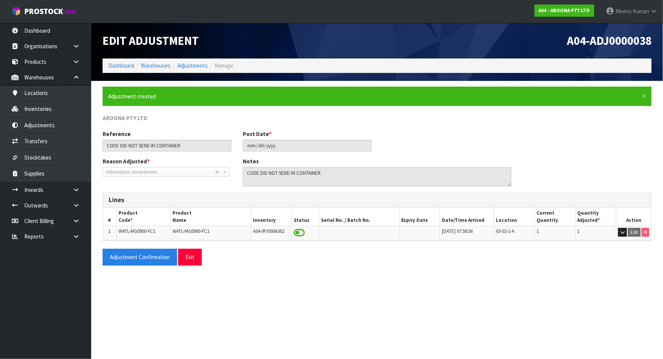
click at [154, 232] on span "WATL-MG0900-FC1" at bounding box center [137, 231] width 37 height 6
copy tr "WATL-MG0900-FC1"
click at [70, 141] on link "Transfers" at bounding box center [45, 141] width 91 height 16
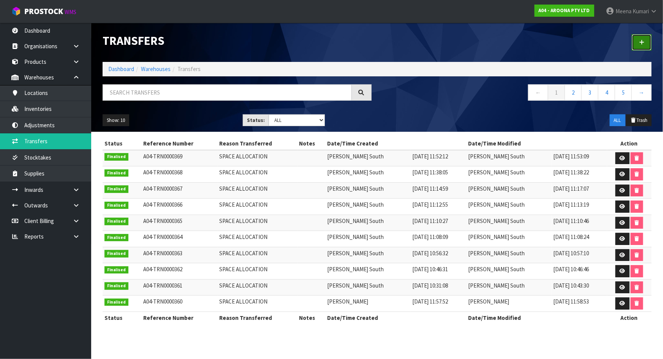
click at [644, 38] on link at bounding box center [642, 42] width 20 height 16
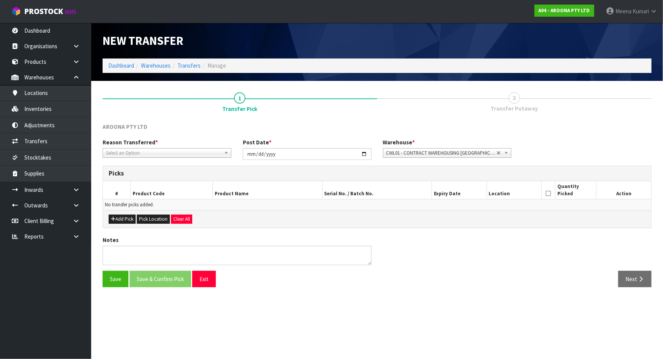
click at [138, 155] on span "Select an Option" at bounding box center [163, 153] width 115 height 9
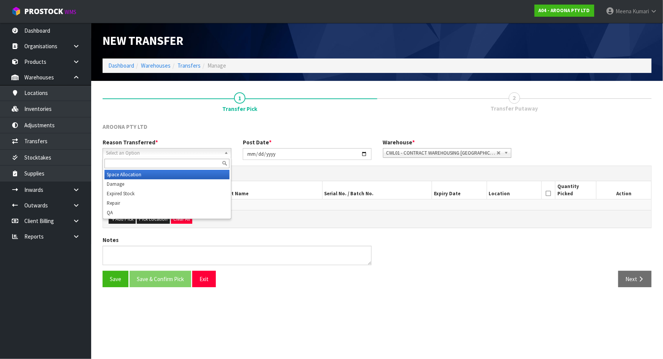
click at [141, 171] on li "Space Allocation" at bounding box center [166, 174] width 125 height 9
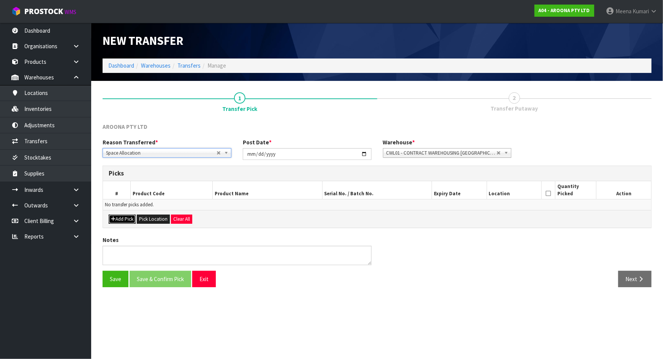
click at [130, 221] on button "Add Pick" at bounding box center [122, 219] width 27 height 9
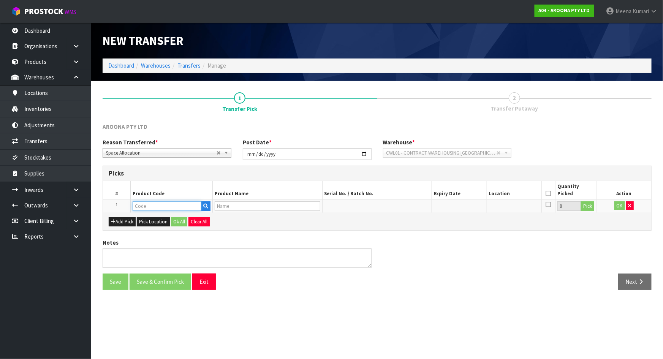
click at [159, 208] on input "text" at bounding box center [167, 205] width 69 height 9
paste input "WATL-MG0900-FC1"
type input "WATL-MG0900-FC1"
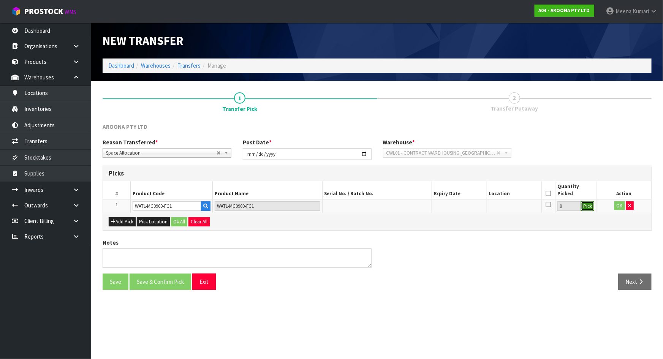
click at [585, 209] on button "Pick" at bounding box center [587, 206] width 13 height 10
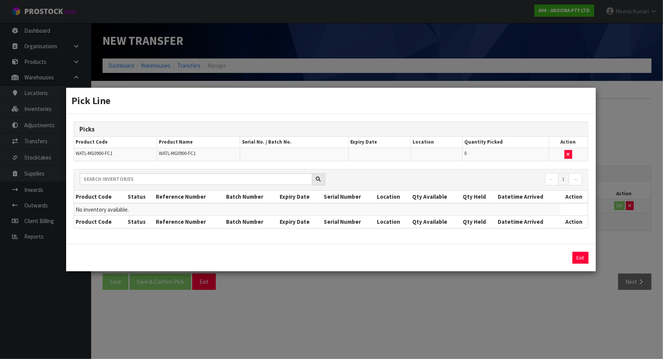
drag, startPoint x: 543, startPoint y: 294, endPoint x: 499, endPoint y: 289, distance: 44.3
click at [542, 294] on div "Pick Line Picks Product Code Product Name Serial No. / Batch No. Expiry Date Lo…" at bounding box center [331, 179] width 663 height 359
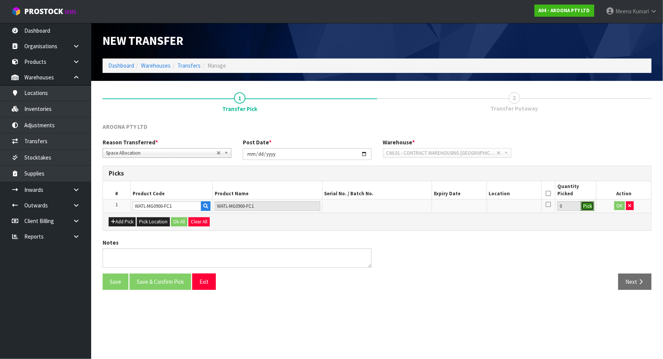
click at [586, 205] on button "Pick" at bounding box center [587, 206] width 13 height 10
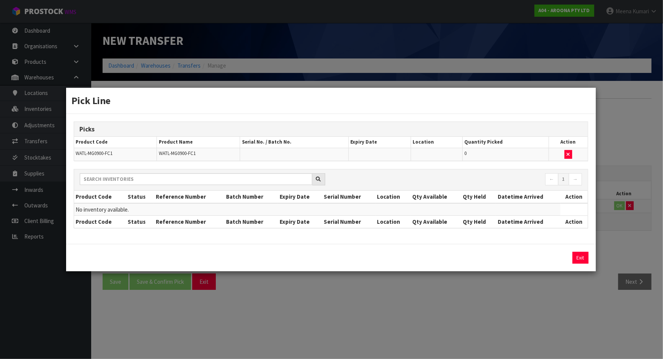
click at [468, 328] on div "Pick Line Picks Product Code Product Name Serial No. / Batch No. Expiry Date Lo…" at bounding box center [331, 179] width 663 height 359
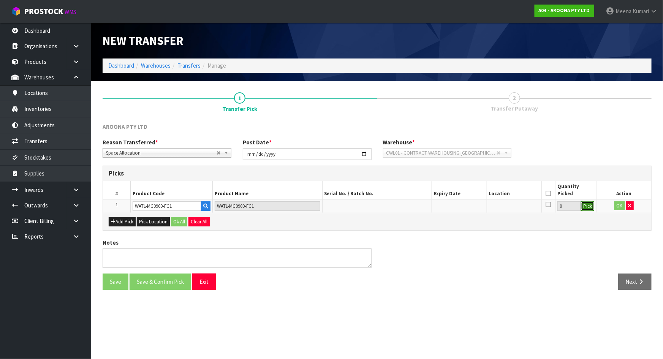
click at [589, 205] on button "Pick" at bounding box center [587, 206] width 13 height 10
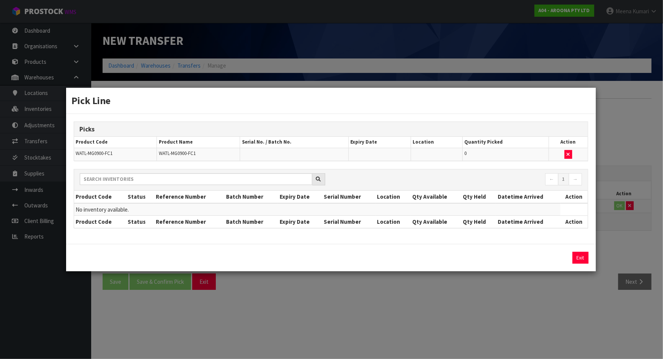
click at [454, 323] on div "Pick Line Picks Product Code Product Name Serial No. / Batch No. Expiry Date Lo…" at bounding box center [331, 179] width 663 height 359
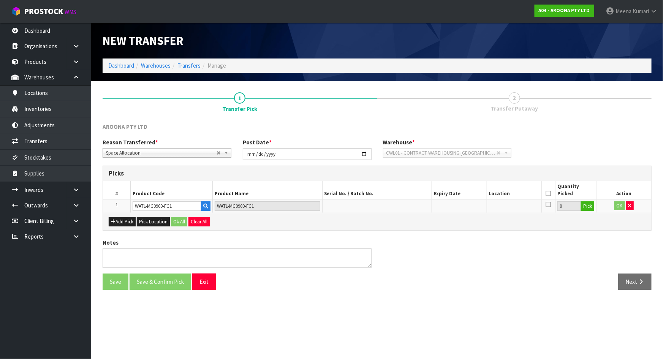
click at [493, 152] on span "CWL01 - CONTRACT WAREHOUSING ALLENS ROAD" at bounding box center [441, 153] width 111 height 9
click at [628, 205] on icon "button" at bounding box center [629, 205] width 3 height 5
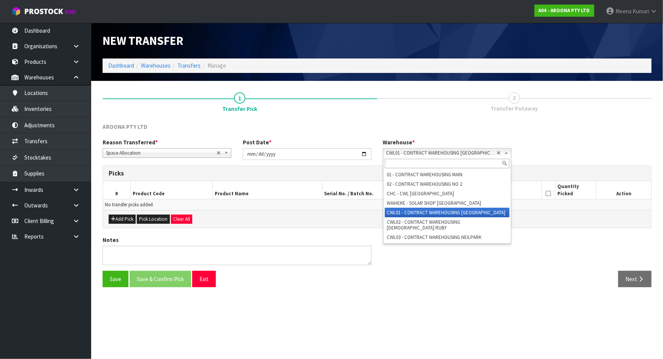
click at [456, 155] on span "CWL01 - CONTRACT WAREHOUSING ALLENS ROAD" at bounding box center [441, 153] width 111 height 9
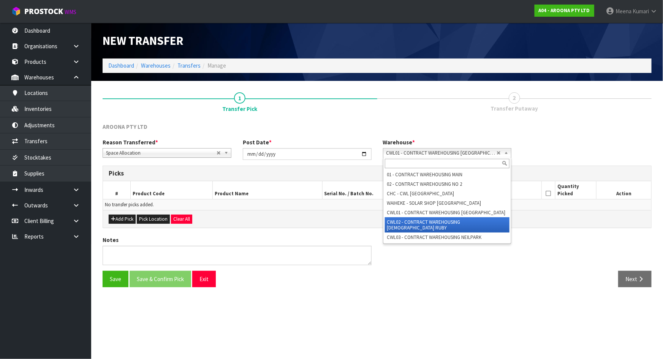
click at [466, 222] on li "CWL02 - CONTRACT WAREHOUSING LADY RUBY" at bounding box center [447, 224] width 125 height 15
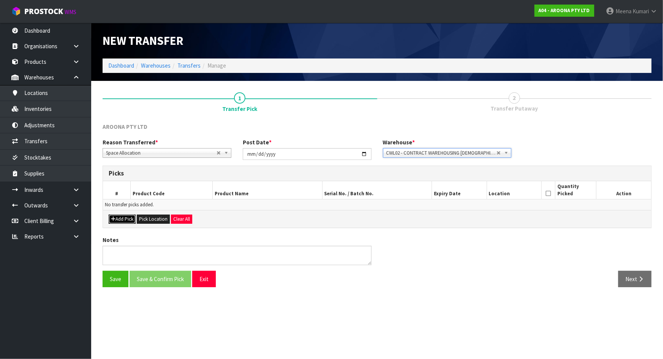
click at [122, 215] on button "Add Pick" at bounding box center [122, 219] width 27 height 9
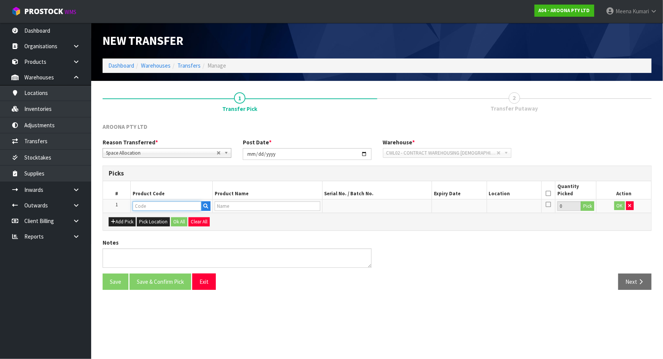
click at [158, 204] on input "text" at bounding box center [167, 205] width 69 height 9
paste input "WATL-MG0900-FC1"
type input "WATL-MG0900-FC1"
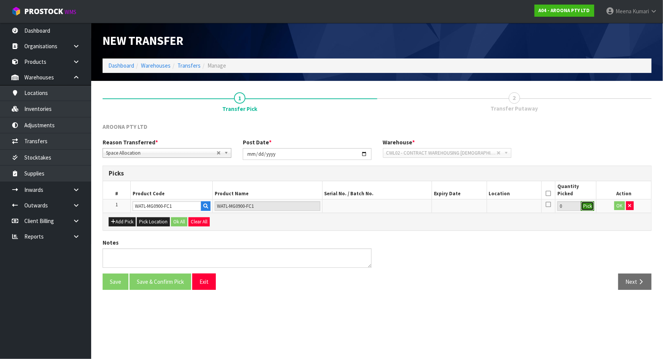
click at [586, 203] on button "Pick" at bounding box center [587, 206] width 13 height 10
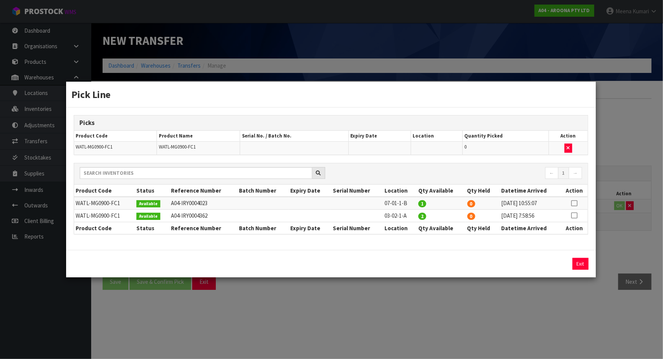
click at [575, 216] on icon at bounding box center [574, 215] width 6 height 0
drag, startPoint x: 556, startPoint y: 258, endPoint x: 553, endPoint y: 268, distance: 9.9
click at [555, 259] on button "Assign Pick" at bounding box center [554, 264] width 31 height 12
type input "2"
drag, startPoint x: 544, startPoint y: 300, endPoint x: 535, endPoint y: 240, distance: 60.4
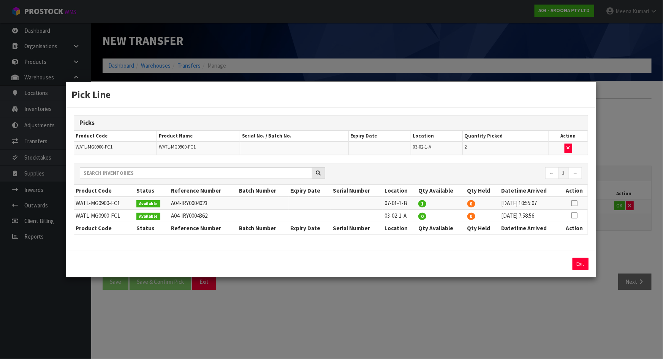
click at [544, 300] on div "Pick Line Picks Product Code Product Name Serial No. / Batch No. Expiry Date Lo…" at bounding box center [331, 179] width 663 height 359
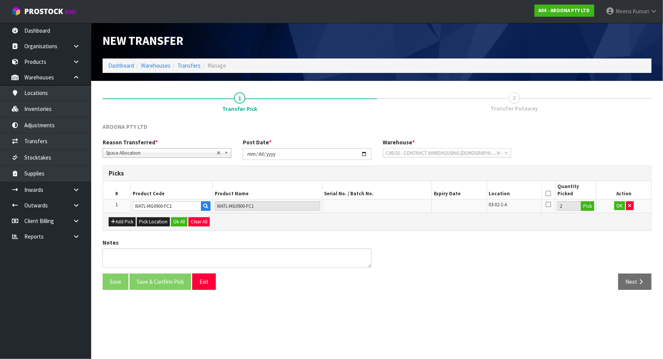
click at [547, 194] on icon at bounding box center [548, 193] width 5 height 0
click at [619, 208] on button "OK" at bounding box center [619, 205] width 11 height 9
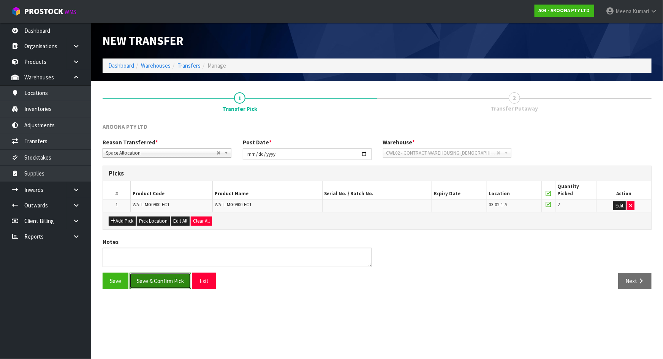
click at [159, 277] on button "Save & Confirm Pick" at bounding box center [161, 281] width 62 height 16
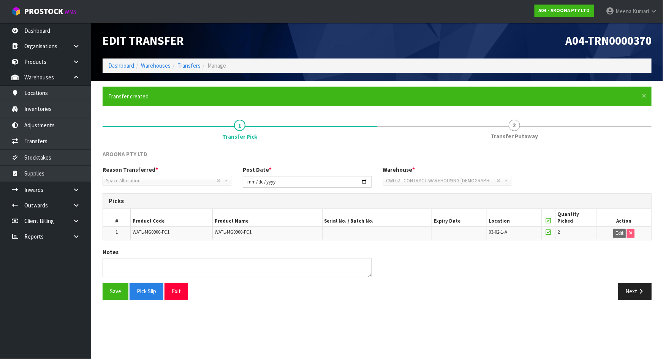
click at [634, 303] on div "Save Pick Slip Exit Next" at bounding box center [377, 294] width 560 height 22
click at [629, 289] on button "Next" at bounding box center [634, 291] width 33 height 16
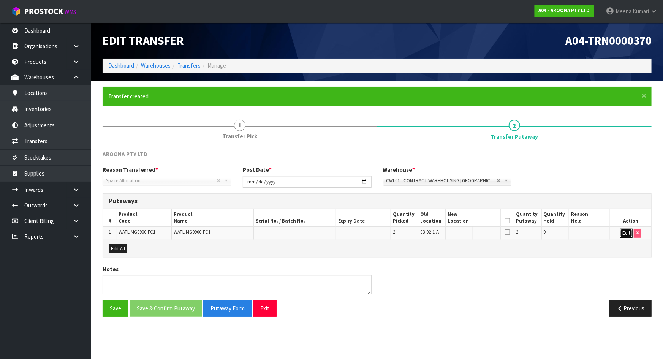
click at [625, 232] on button "Edit" at bounding box center [626, 233] width 13 height 9
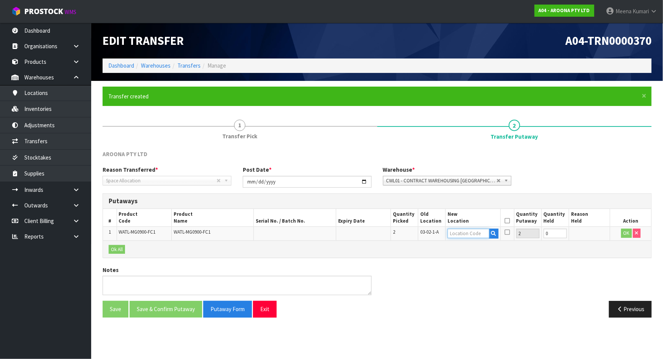
click at [459, 232] on input "text" at bounding box center [467, 233] width 41 height 9
type input "07-01-1-B"
click at [508, 221] on icon at bounding box center [506, 221] width 5 height 0
click at [463, 182] on span "CWL01 - CONTRACT WAREHOUSING ALLENS ROAD" at bounding box center [441, 180] width 111 height 9
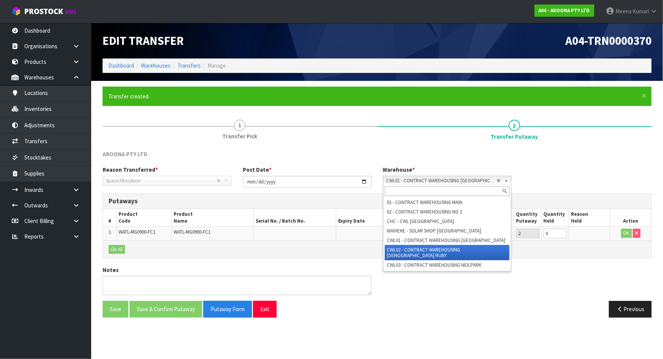
click at [471, 245] on li "CWL02 - CONTRACT WAREHOUSING LADY RUBY" at bounding box center [447, 252] width 125 height 15
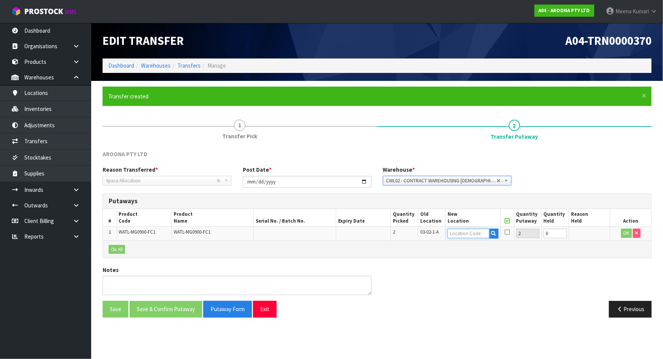
click at [456, 233] on input "text" at bounding box center [467, 233] width 41 height 9
type input "07-01-1-B"
click at [627, 231] on button "OK" at bounding box center [626, 233] width 11 height 9
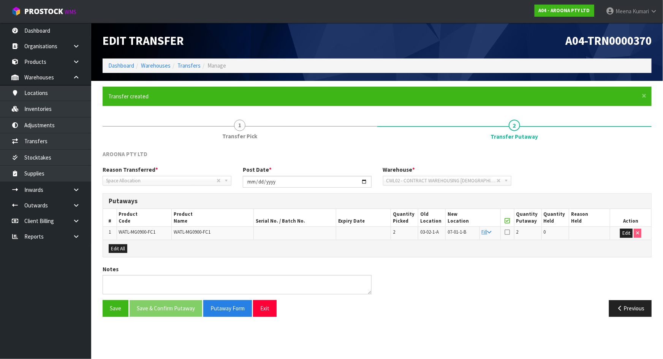
click at [507, 230] on icon at bounding box center [506, 232] width 5 height 6
click at [0, 0] on input "checkbox" at bounding box center [0, 0] width 0 height 0
click at [180, 305] on button "Save & Confirm Putaway" at bounding box center [166, 308] width 73 height 16
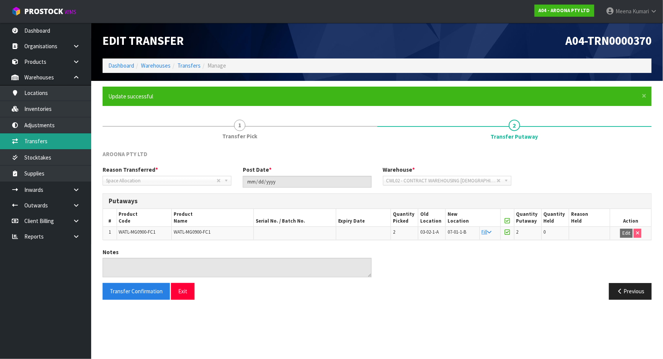
click at [79, 141] on link "Transfers" at bounding box center [45, 141] width 91 height 16
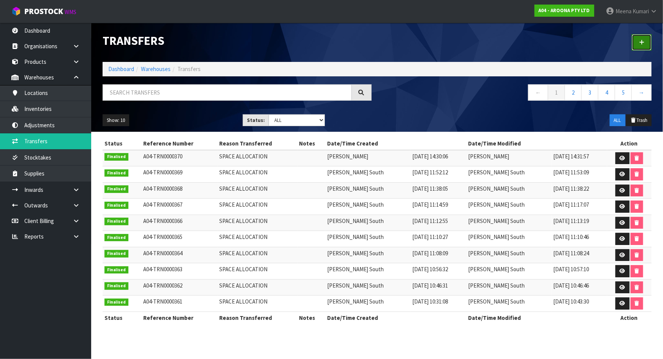
click at [639, 41] on icon at bounding box center [641, 43] width 5 height 6
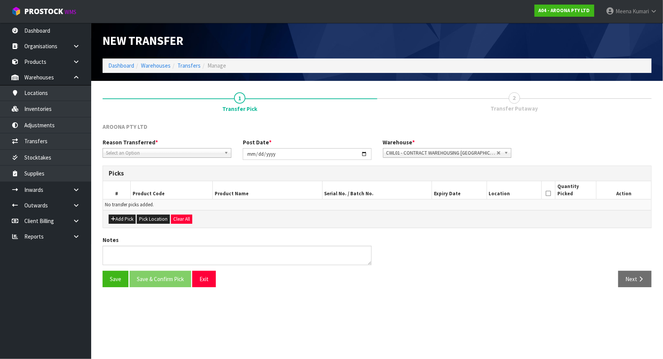
click at [163, 157] on span "Select an Option" at bounding box center [163, 153] width 115 height 9
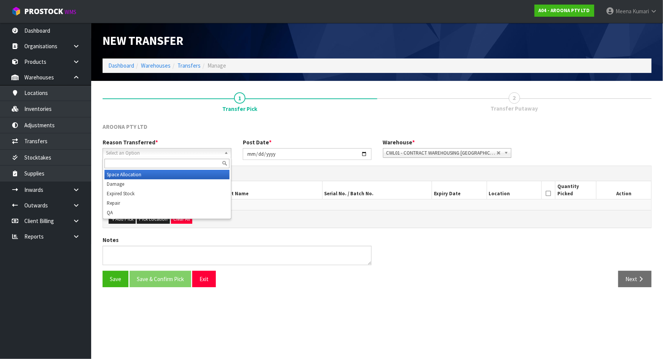
drag, startPoint x: 159, startPoint y: 174, endPoint x: 111, endPoint y: 218, distance: 64.5
click at [159, 175] on li "Space Allocation" at bounding box center [166, 174] width 125 height 9
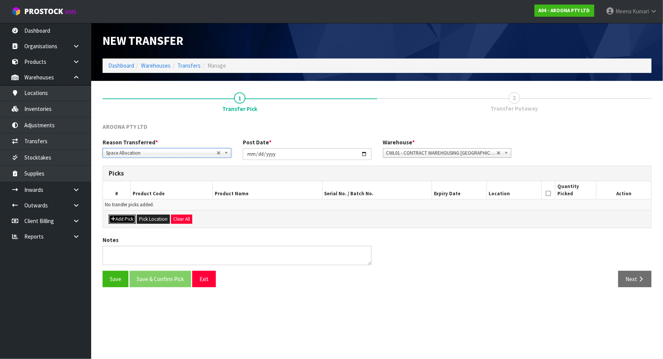
click at [124, 218] on button "Add Pick" at bounding box center [122, 219] width 27 height 9
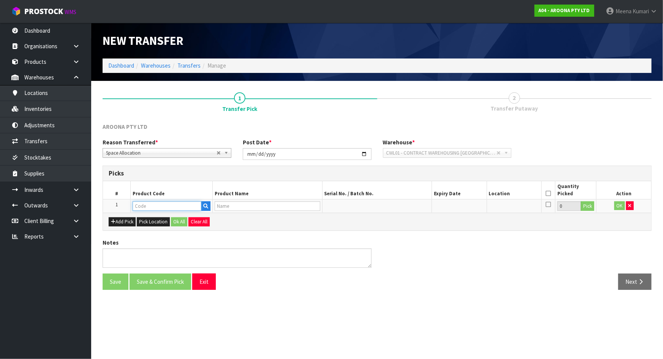
click at [150, 209] on input "text" at bounding box center [167, 205] width 69 height 9
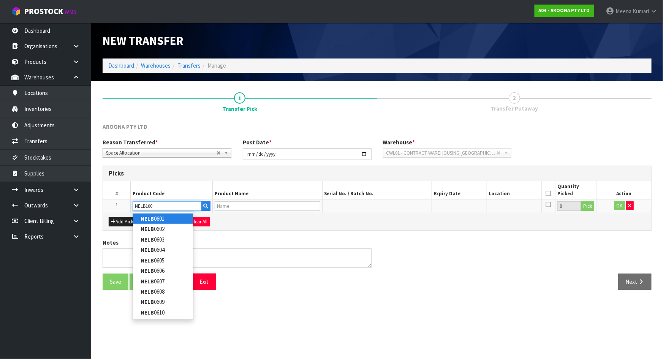
type input "NELB1001"
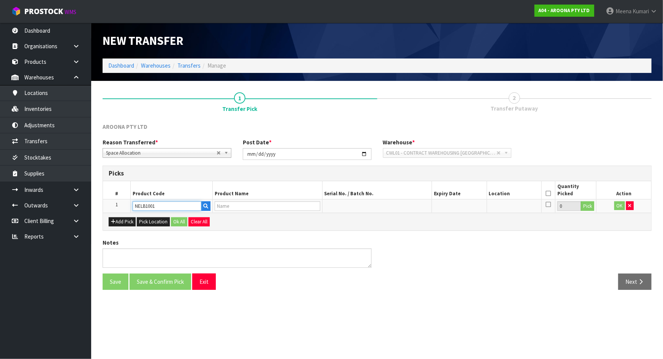
type input "NSP ELEMENTS HDT LONG 8'0" BLUE STRIPES FTU"
type input "NELB1001"
click at [582, 209] on button "Pick" at bounding box center [587, 206] width 13 height 10
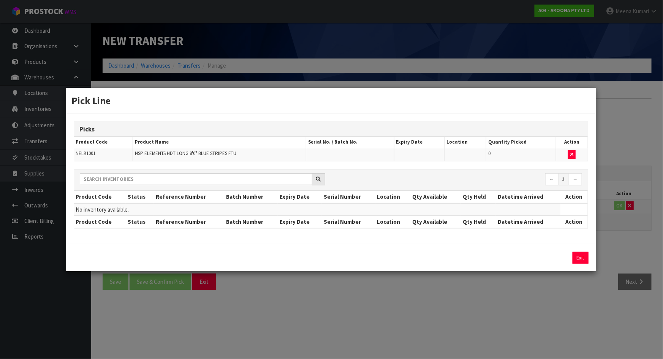
click at [443, 302] on div "Pick Line Picks Product Code Product Name Serial No. / Batch No. Expiry Date Lo…" at bounding box center [331, 179] width 663 height 359
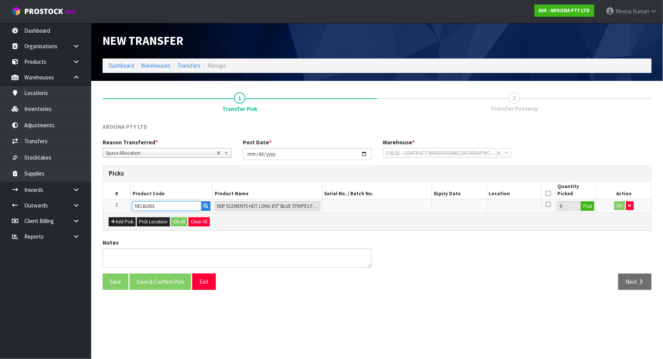
click at [168, 203] on input "NELB1001" at bounding box center [167, 205] width 69 height 9
click at [166, 203] on input "NELB1001" at bounding box center [167, 205] width 69 height 9
click at [167, 205] on input "NELB1001" at bounding box center [167, 205] width 69 height 9
click at [632, 208] on button "button" at bounding box center [630, 205] width 8 height 9
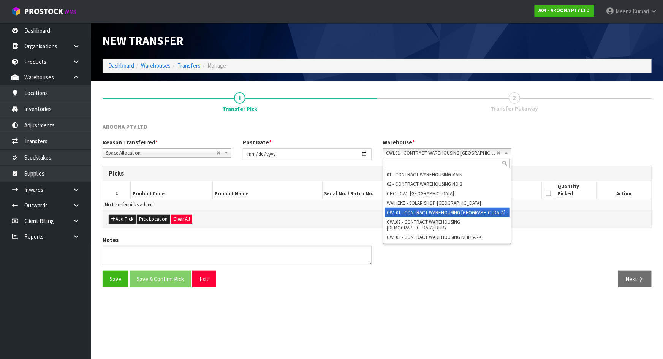
drag, startPoint x: 484, startPoint y: 152, endPoint x: 477, endPoint y: 181, distance: 30.6
click at [484, 152] on span "CWL01 - CONTRACT WAREHOUSING ALLENS ROAD" at bounding box center [441, 153] width 111 height 9
click at [471, 213] on li "CWL01 - CONTRACT WAREHOUSING ALLENS ROAD" at bounding box center [447, 212] width 125 height 9
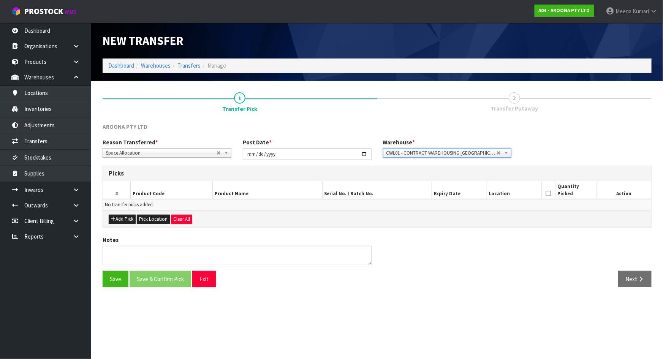
click at [471, 150] on span "CWL01 - CONTRACT WAREHOUSING ALLENS ROAD" at bounding box center [441, 153] width 111 height 9
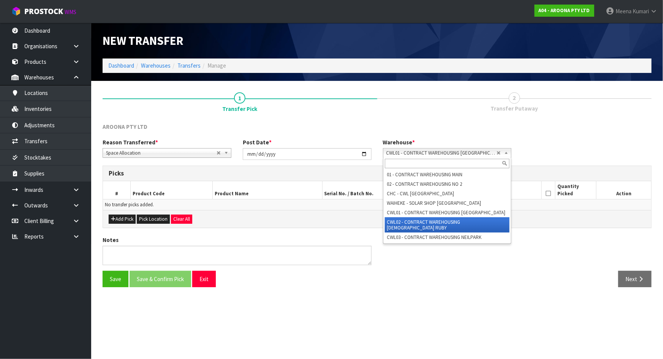
click at [483, 220] on li "CWL02 - CONTRACT WAREHOUSING LADY RUBY" at bounding box center [447, 224] width 125 height 15
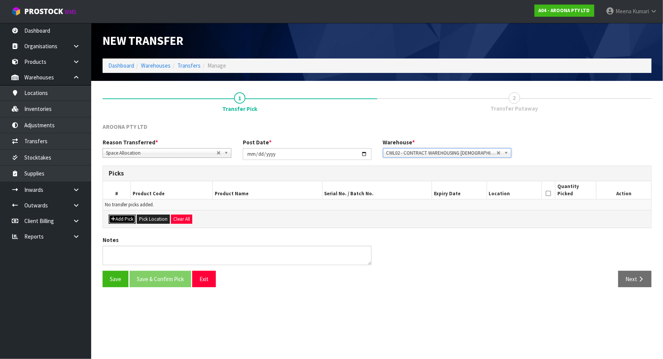
drag, startPoint x: 126, startPoint y: 215, endPoint x: 143, endPoint y: 213, distance: 17.6
click at [126, 216] on button "Add Pick" at bounding box center [122, 219] width 27 height 9
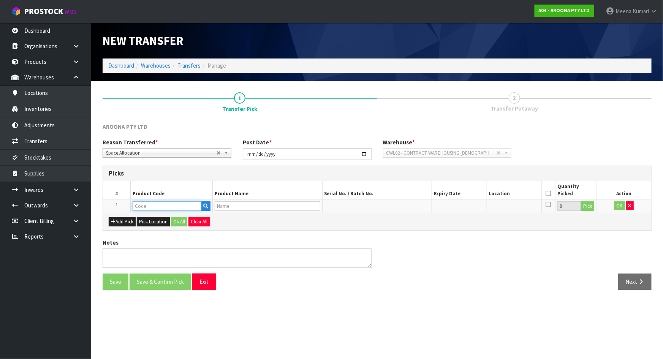
click at [165, 210] on input "text" at bounding box center [167, 205] width 69 height 9
paste input "NELB1001"
type input "NELB1001"
type input "NSP ELEMENTS HDT LONG 8'0" BLUE STRIPES FTU"
type input "NELB1001"
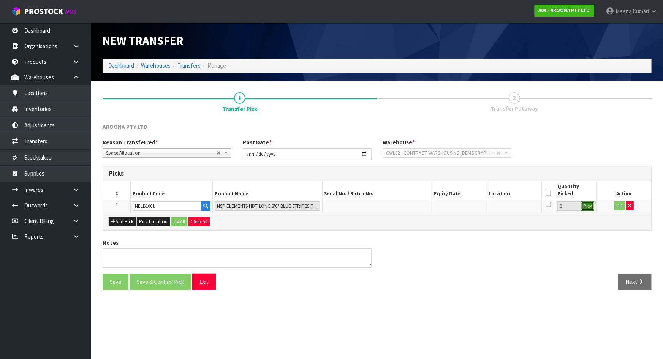
click at [584, 204] on button "Pick" at bounding box center [587, 206] width 13 height 10
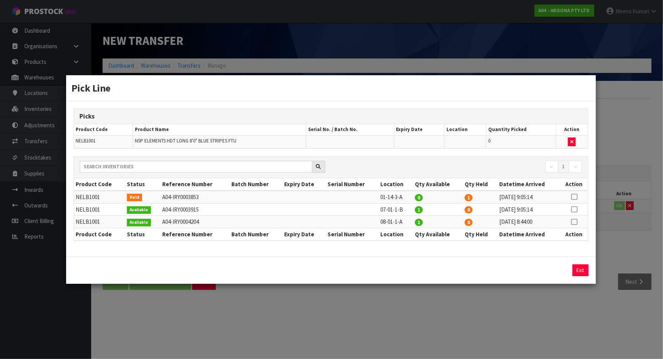
click at [575, 209] on icon at bounding box center [574, 209] width 6 height 0
click at [561, 266] on button "Assign Pick" at bounding box center [554, 270] width 31 height 12
type input "1"
click at [571, 197] on td at bounding box center [574, 197] width 27 height 13
click at [572, 197] on icon at bounding box center [574, 197] width 6 height 0
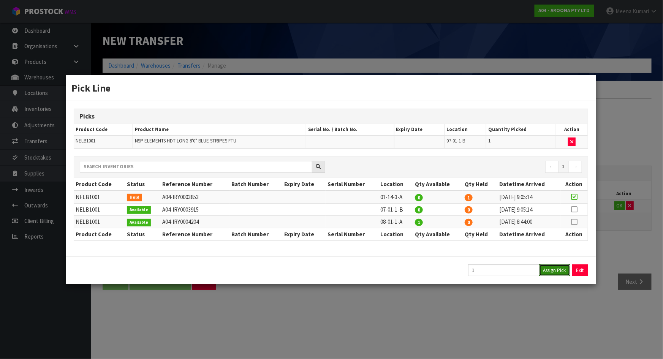
click at [554, 270] on button "Assign Pick" at bounding box center [554, 270] width 31 height 12
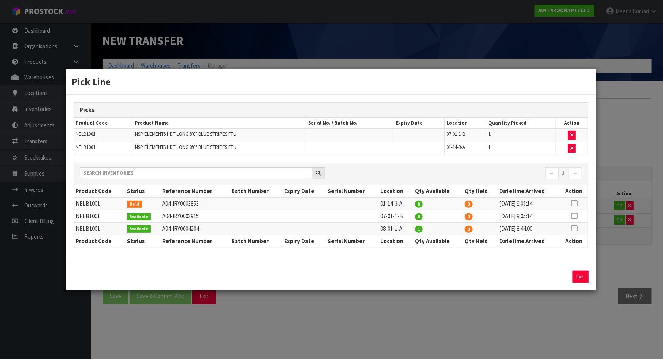
click at [513, 315] on div "Pick Line Picks Product Code Product Name Serial No. / Batch No. Expiry Date Lo…" at bounding box center [331, 179] width 663 height 359
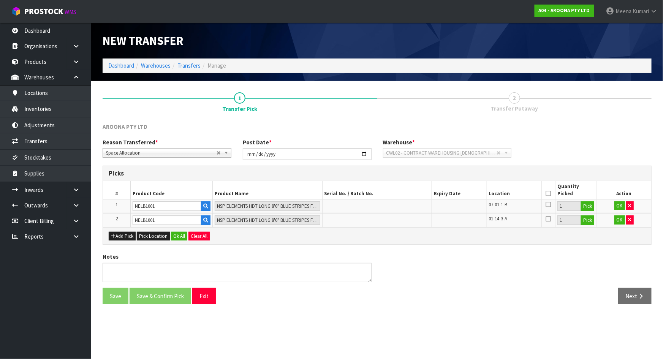
click at [545, 191] on th at bounding box center [548, 190] width 14 height 18
click at [547, 193] on icon at bounding box center [548, 193] width 5 height 0
drag, startPoint x: 183, startPoint y: 226, endPoint x: 180, endPoint y: 232, distance: 5.9
click at [183, 228] on div "Add Pick Pick Location Ok All Clear All" at bounding box center [377, 235] width 548 height 17
click at [178, 234] on button "Ok All" at bounding box center [179, 236] width 16 height 9
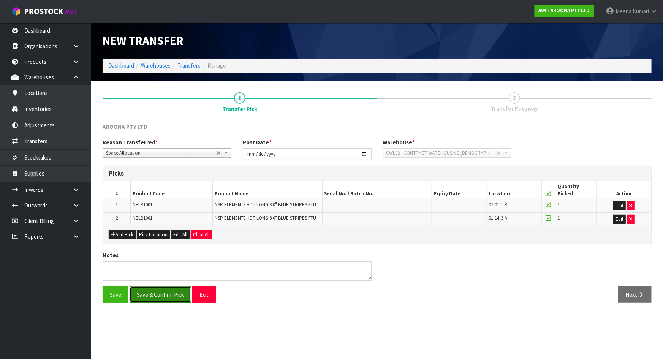
click at [161, 294] on button "Save & Confirm Pick" at bounding box center [161, 294] width 62 height 16
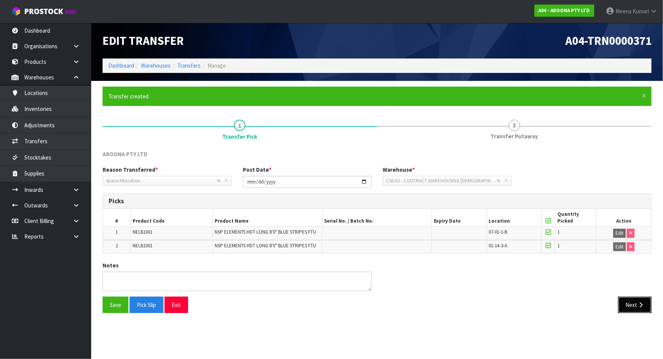
click at [633, 302] on button "Next" at bounding box center [634, 305] width 33 height 16
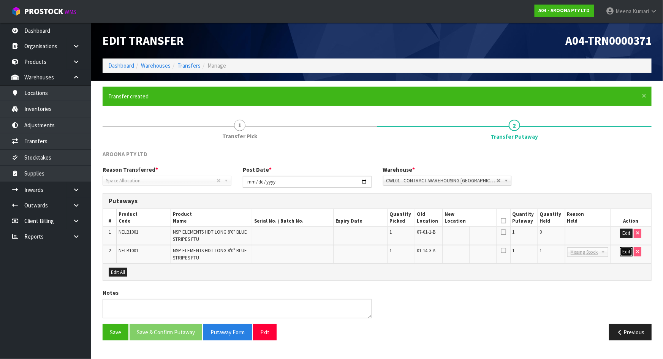
click at [624, 247] on button "Edit" at bounding box center [626, 251] width 13 height 9
click at [623, 236] on button "Edit" at bounding box center [626, 233] width 13 height 9
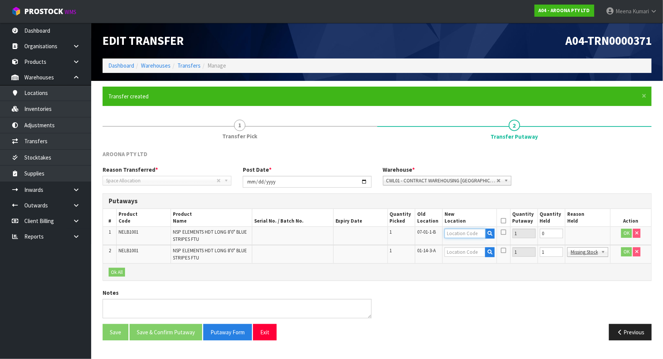
click at [468, 234] on input "text" at bounding box center [464, 233] width 41 height 9
drag, startPoint x: 468, startPoint y: 234, endPoint x: 429, endPoint y: 240, distance: 38.8
click at [429, 240] on tr "1 NELB1001 NSP ELEMENTS HDT LONG 8'0" BLUE STRIPES FTU 1 07-01-1-B 08-01-1-A 1 …" at bounding box center [377, 236] width 548 height 18
type input "08-01-1-A"
click at [473, 254] on input "text" at bounding box center [464, 251] width 41 height 9
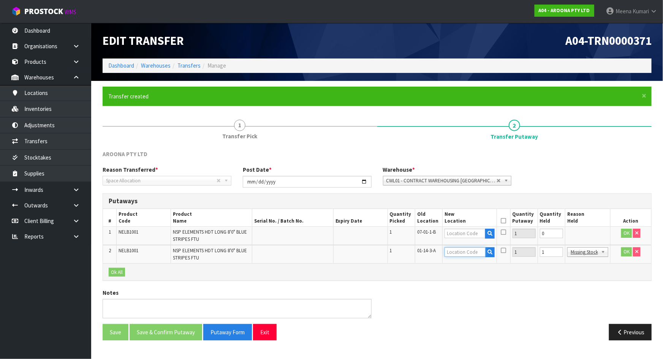
paste input "08-01-1-A"
type input "08-01-1-A"
click at [549, 254] on input "1" at bounding box center [551, 251] width 23 height 9
type input "0"
click at [454, 234] on input "text" at bounding box center [467, 233] width 41 height 9
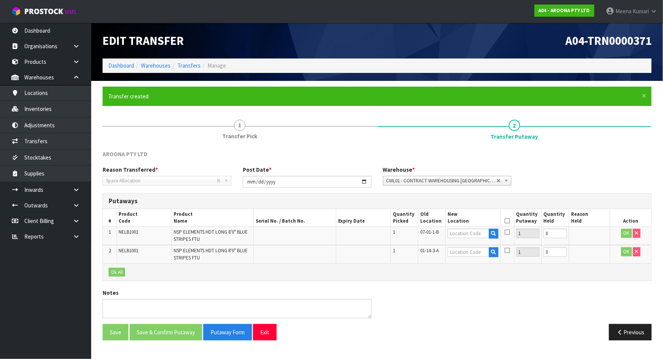
click at [463, 181] on span "CWL01 - CONTRACT WAREHOUSING ALLENS ROAD" at bounding box center [441, 180] width 111 height 9
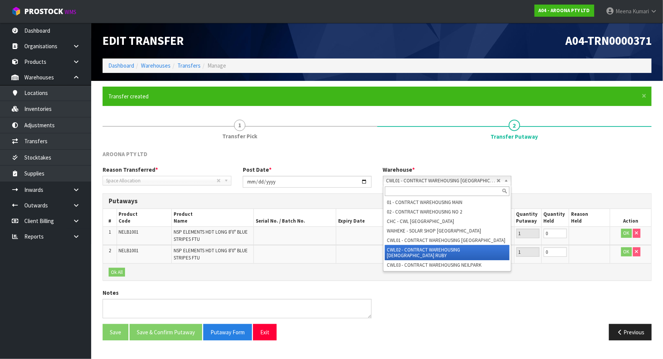
click at [472, 250] on li "CWL02 - CONTRACT WAREHOUSING LADY RUBY" at bounding box center [447, 252] width 125 height 15
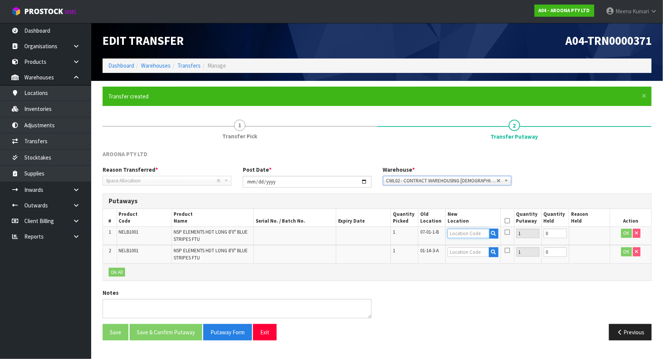
click at [466, 234] on input "text" at bounding box center [467, 233] width 41 height 9
paste input "08-01-1-A"
type input "08-01-1-A"
click at [461, 257] on td at bounding box center [473, 254] width 55 height 18
click at [460, 253] on input "text" at bounding box center [467, 251] width 41 height 9
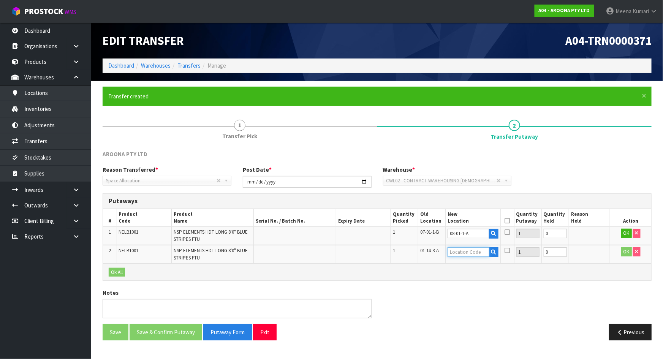
paste input "08-01-1-A"
type input "08-01-1-A"
click at [505, 221] on icon at bounding box center [506, 221] width 5 height 0
click at [623, 234] on button "OK" at bounding box center [626, 233] width 11 height 9
click at [628, 254] on button "OK" at bounding box center [626, 251] width 11 height 9
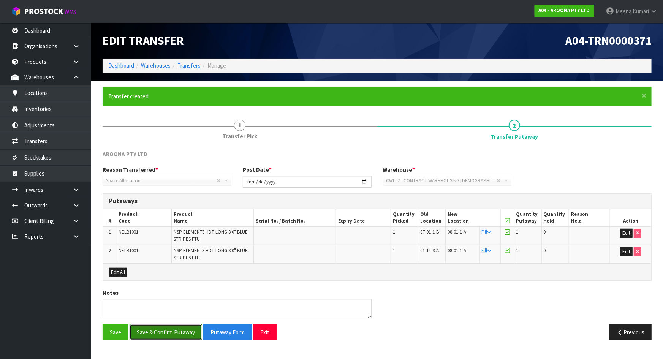
click at [172, 329] on button "Save & Confirm Putaway" at bounding box center [166, 332] width 73 height 16
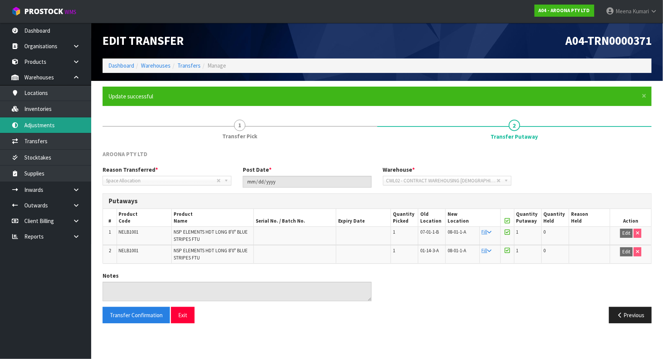
click at [49, 127] on link "Adjustments" at bounding box center [45, 125] width 91 height 16
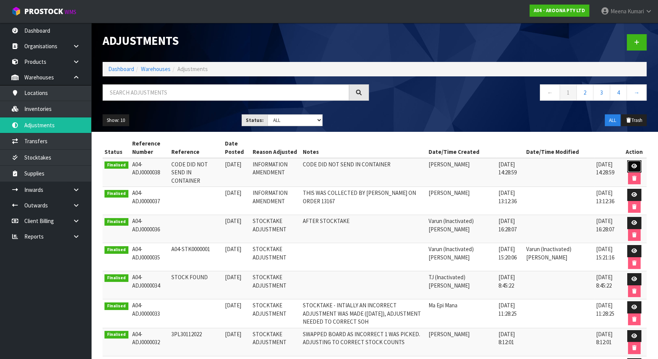
click at [634, 167] on icon at bounding box center [634, 166] width 6 height 5
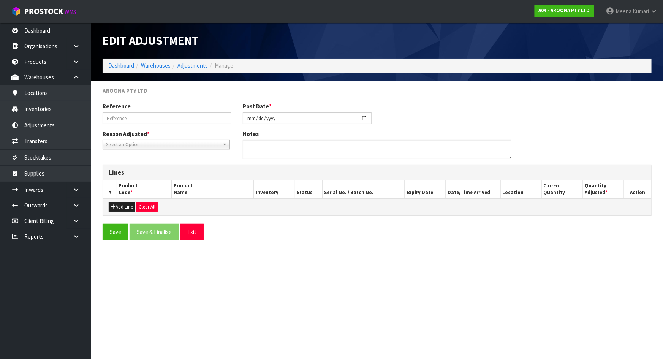
type input "CODE DID NOT SEND IN CONTAINER"
type input "2025-08-27"
type textarea "CODE DID NOT SEND IN CONTAINER"
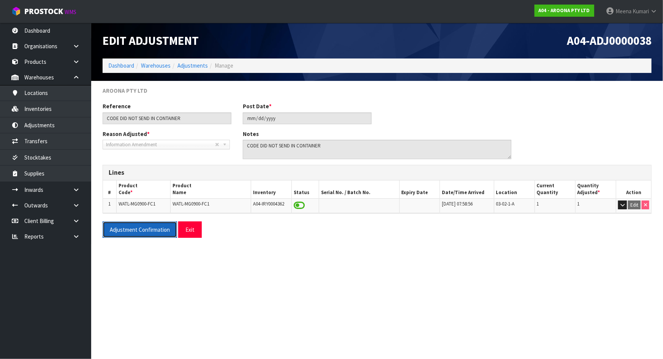
click at [147, 228] on button "Adjustment Confirmation" at bounding box center [140, 229] width 74 height 16
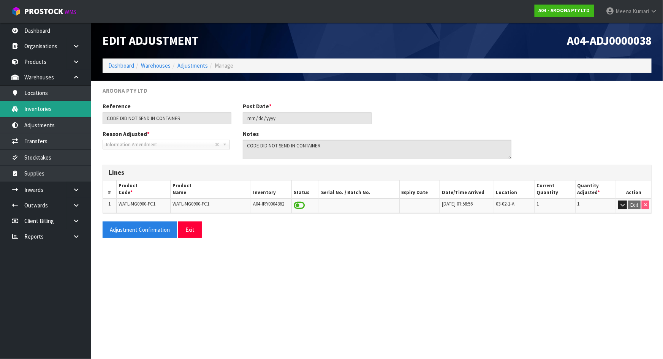
click at [52, 106] on link "Inventories" at bounding box center [45, 109] width 91 height 16
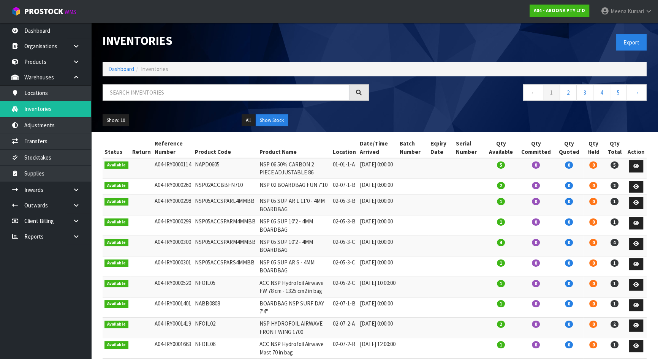
click at [138, 82] on div "Inventories Export Dashboard Inventories ← 1 2 3 4 5 → Show: 10 5 10 25 50 All …" at bounding box center [374, 77] width 555 height 109
click at [137, 87] on input "text" at bounding box center [226, 92] width 247 height 16
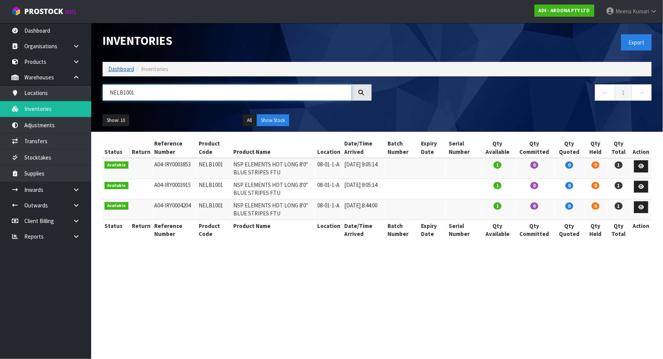
type input "NELB1001"
click at [126, 68] on link "Dashboard" at bounding box center [121, 68] width 26 height 7
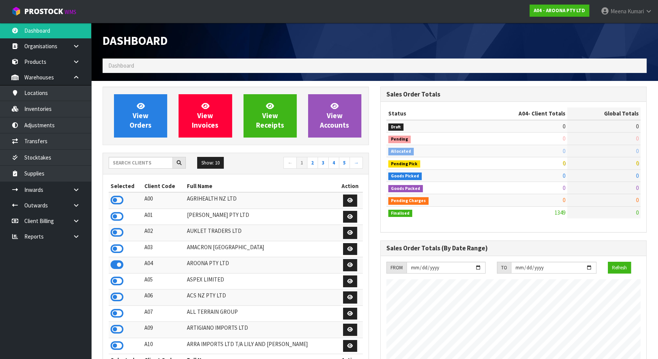
scroll to position [464, 277]
click at [147, 160] on input "text" at bounding box center [141, 163] width 64 height 12
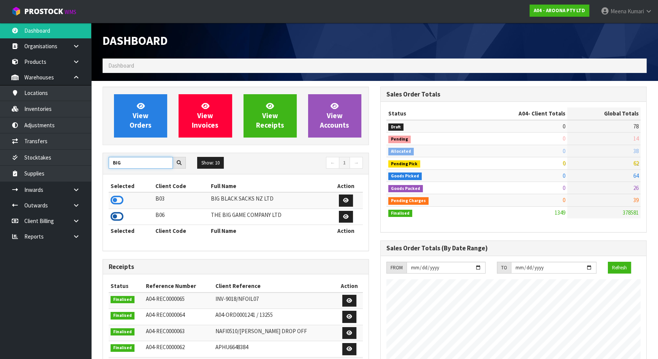
type input "BIG"
click at [119, 216] on icon at bounding box center [117, 216] width 13 height 11
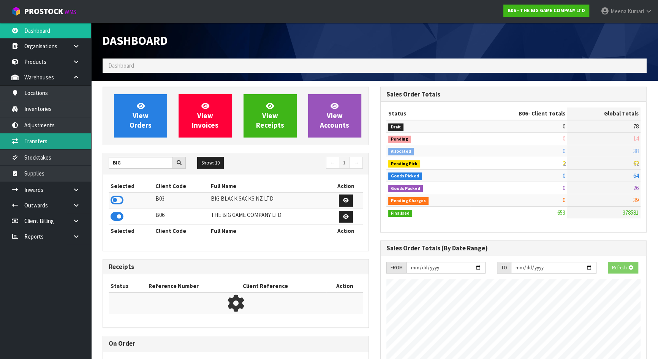
scroll to position [562, 277]
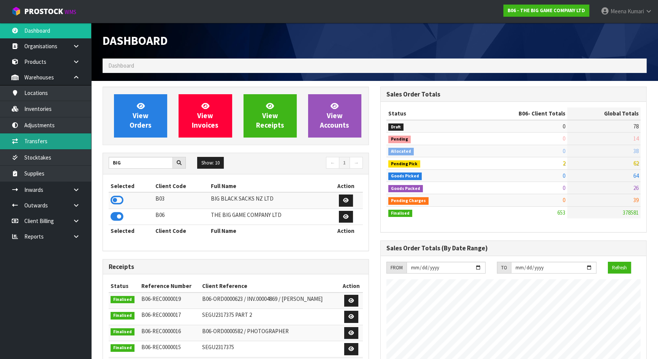
click at [63, 146] on link "Transfers" at bounding box center [45, 141] width 91 height 16
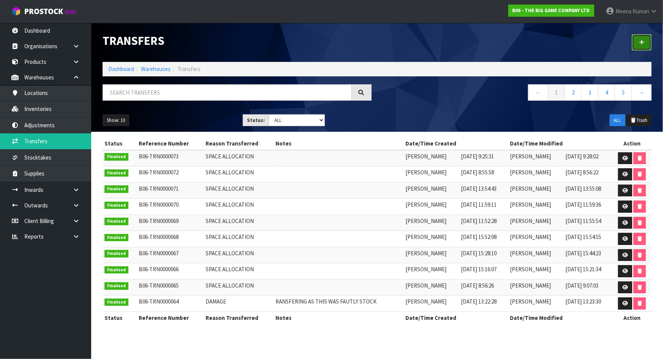
click at [639, 43] on icon at bounding box center [641, 43] width 5 height 6
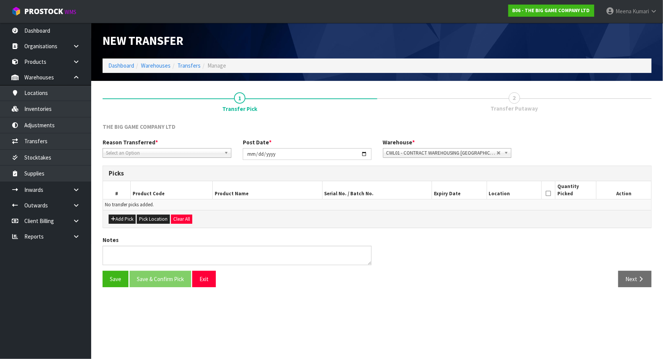
click at [172, 154] on span "Select an Option" at bounding box center [163, 153] width 115 height 9
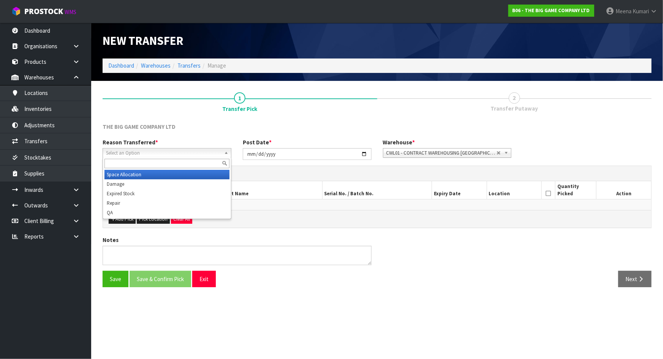
click at [151, 172] on li "Space Allocation" at bounding box center [166, 174] width 125 height 9
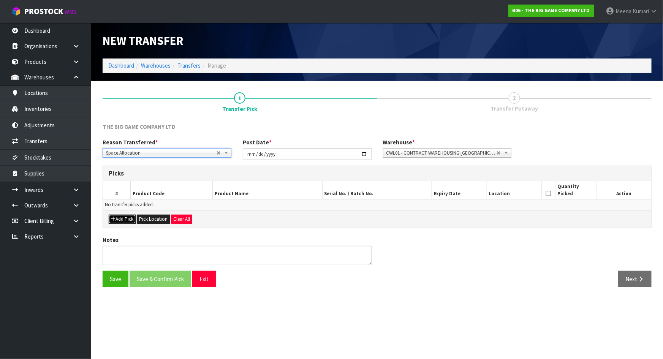
click at [121, 215] on button "Add Pick" at bounding box center [122, 219] width 27 height 9
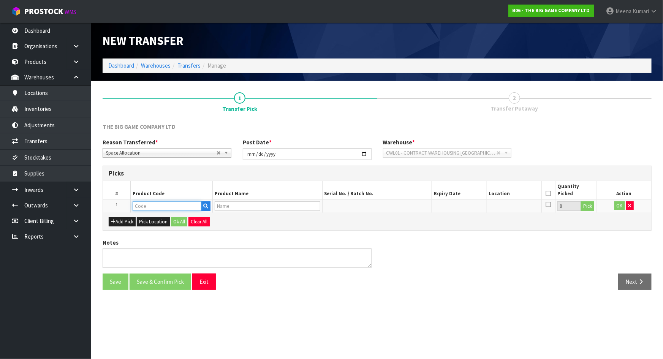
click at [150, 205] on input "text" at bounding box center [167, 205] width 69 height 9
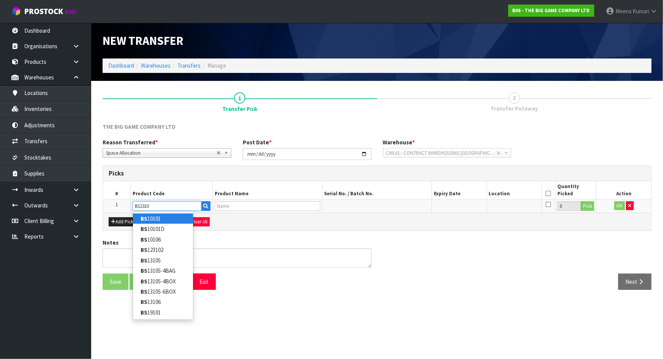
type input "BS23102"
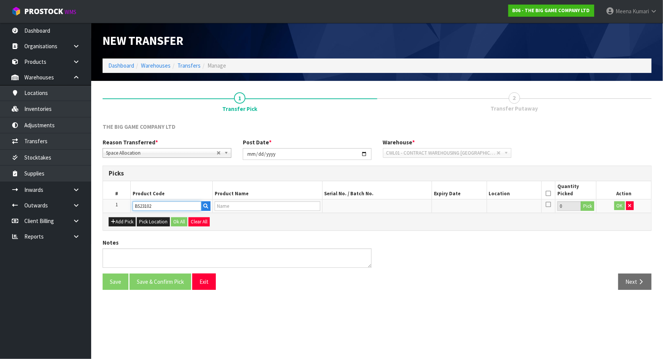
type input "GIANT TUMBLE TOWER - PINE(21X7X4.7CM)"
type input "BS23102"
click at [590, 207] on button "Pick" at bounding box center [587, 206] width 13 height 10
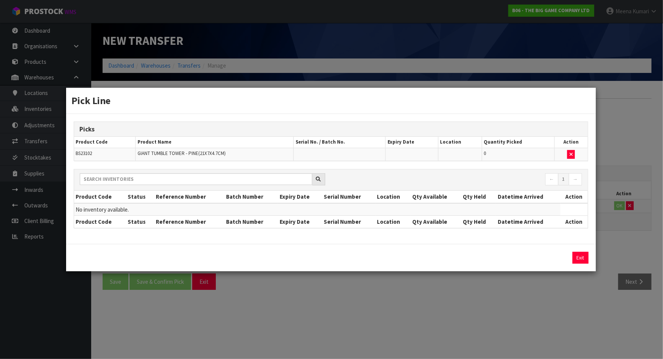
click at [331, 296] on div "Pick Line Picks Product Code Product Name Serial No. / Batch No. Expiry Date Lo…" at bounding box center [331, 179] width 663 height 359
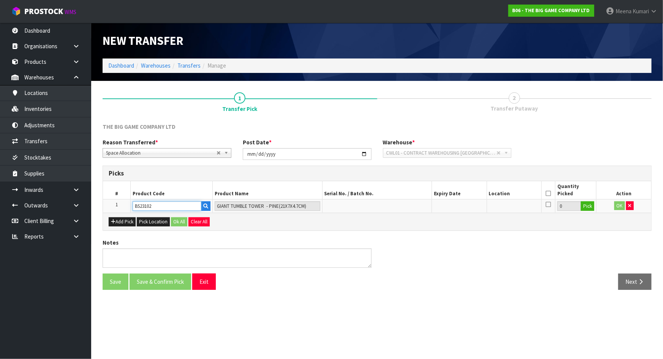
click at [180, 205] on input "BS23102" at bounding box center [167, 205] width 69 height 9
click at [629, 206] on icon "button" at bounding box center [629, 205] width 3 height 5
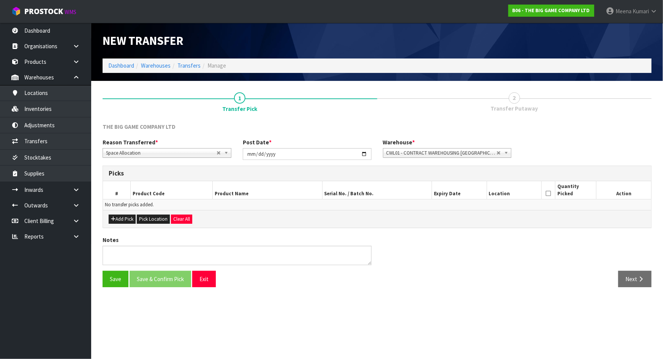
click at [407, 152] on span "CWL01 - CONTRACT WAREHOUSING ALLENS ROAD" at bounding box center [441, 153] width 111 height 9
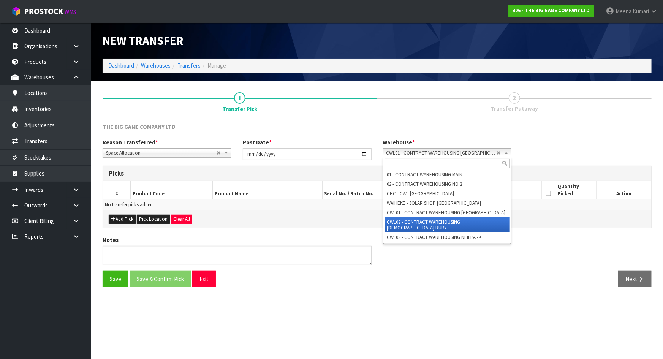
click at [433, 218] on li "CWL02 - CONTRACT WAREHOUSING LADY RUBY" at bounding box center [447, 224] width 125 height 15
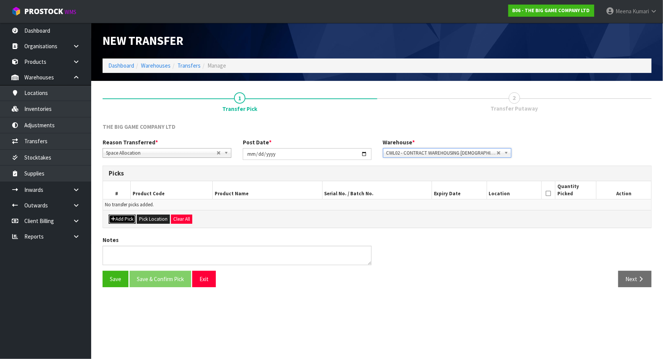
click at [136, 217] on button "Add Pick" at bounding box center [122, 219] width 27 height 9
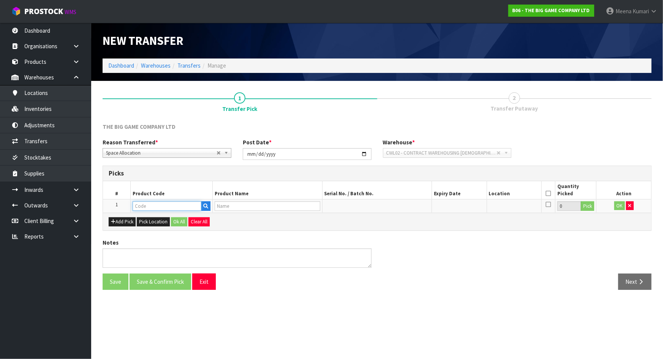
click at [161, 206] on input "text" at bounding box center [167, 205] width 69 height 9
paste input "BS23102"
type input "BS23102"
type input "GIANT TUMBLE TOWER - PINE(21X7X4.7CM)"
type input "BS23102"
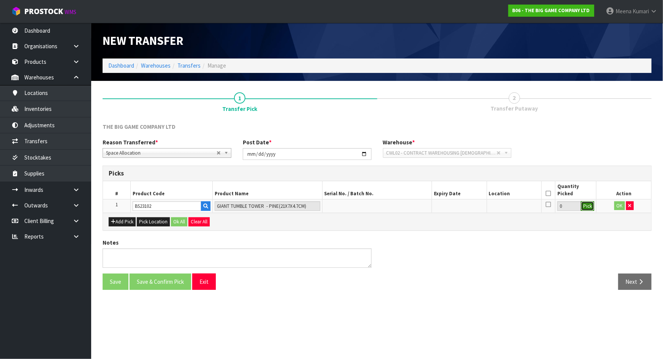
click at [586, 209] on button "Pick" at bounding box center [587, 206] width 13 height 10
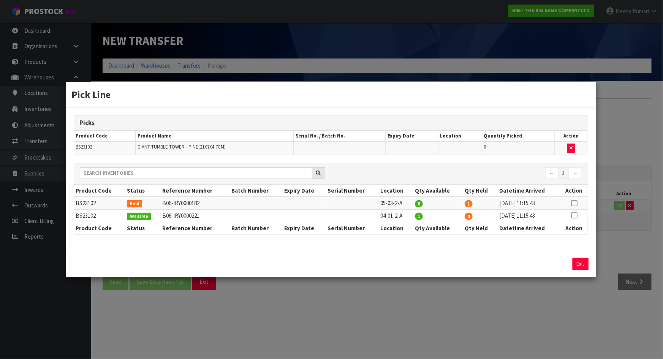
click at [572, 203] on icon at bounding box center [574, 203] width 6 height 0
click at [557, 264] on button "Assign Pick" at bounding box center [554, 264] width 31 height 12
type input "1"
click at [421, 296] on div "Pick Line Picks Product Code Product Name Serial No. / Batch No. Expiry Date Lo…" at bounding box center [331, 179] width 663 height 359
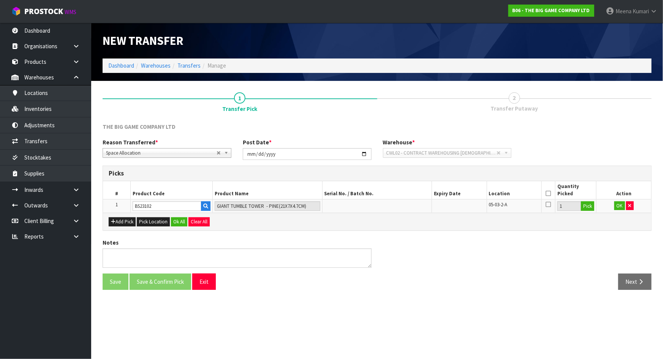
drag, startPoint x: 549, startPoint y: 191, endPoint x: 552, endPoint y: 196, distance: 6.3
click at [547, 193] on icon at bounding box center [548, 193] width 5 height 0
click at [616, 205] on button "OK" at bounding box center [619, 205] width 11 height 9
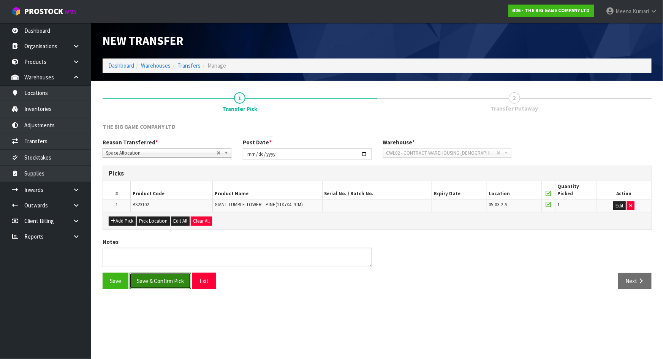
click at [169, 280] on button "Save & Confirm Pick" at bounding box center [161, 281] width 62 height 16
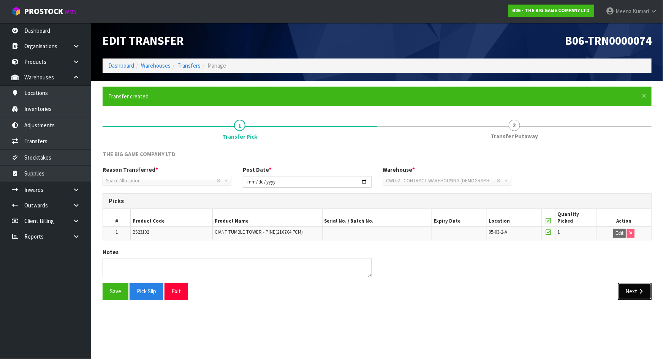
click at [628, 293] on button "Next" at bounding box center [634, 291] width 33 height 16
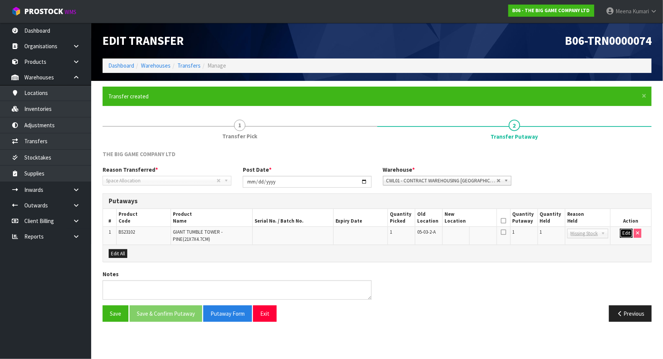
click at [630, 232] on button "Edit" at bounding box center [626, 233] width 13 height 9
click at [466, 236] on input "text" at bounding box center [464, 233] width 41 height 9
type input "06-10-5-A"
click at [546, 233] on input "1" at bounding box center [551, 233] width 23 height 9
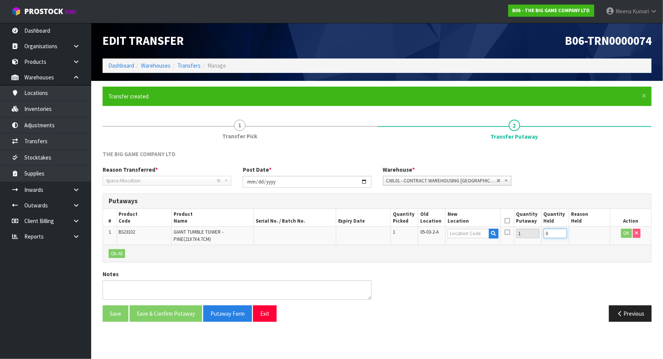
type input "0"
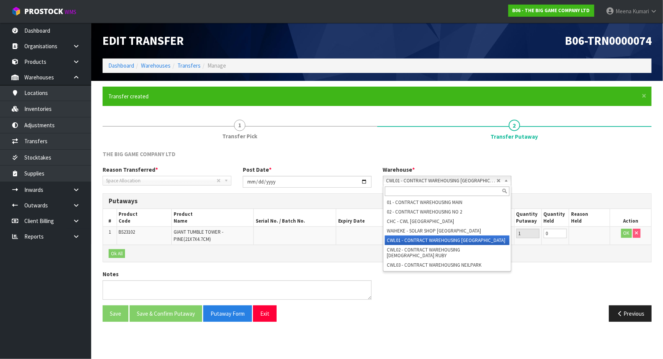
click at [483, 184] on span "CWL01 - CONTRACT WAREHOUSING ALLENS ROAD" at bounding box center [441, 180] width 111 height 9
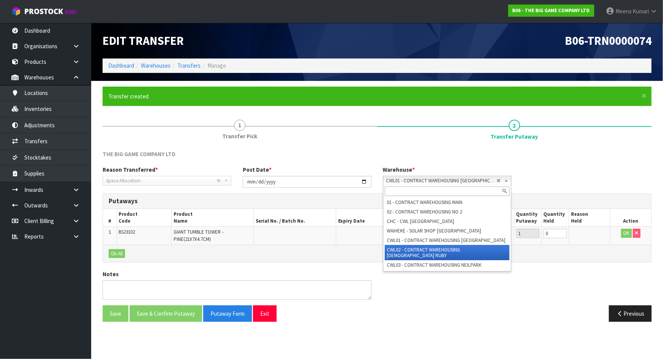
click at [469, 252] on li "CWL02 - CONTRACT WAREHOUSING LADY RUBY" at bounding box center [447, 252] width 125 height 15
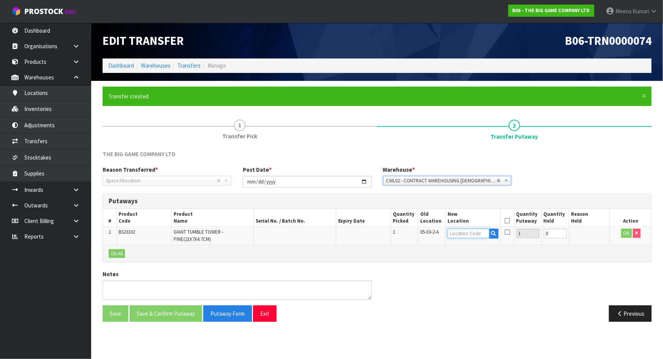
click at [464, 235] on input "text" at bounding box center [467, 233] width 41 height 9
type input "06-10-5-"
click at [479, 250] on link "06-10-5- A" at bounding box center [478, 246] width 60 height 10
type input "06-10-5-A"
click at [622, 231] on button "OK" at bounding box center [626, 233] width 11 height 9
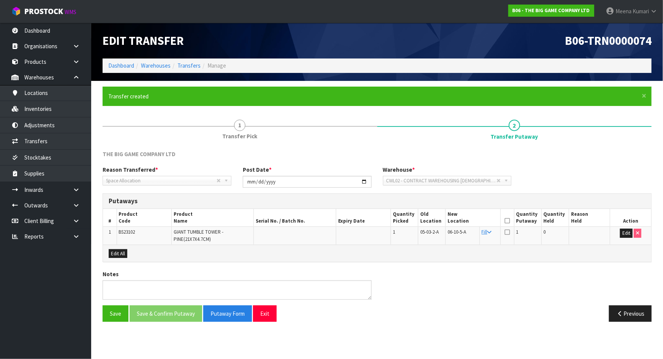
click at [508, 221] on icon at bounding box center [506, 221] width 5 height 0
click at [172, 316] on button "Save & Confirm Putaway" at bounding box center [166, 313] width 73 height 16
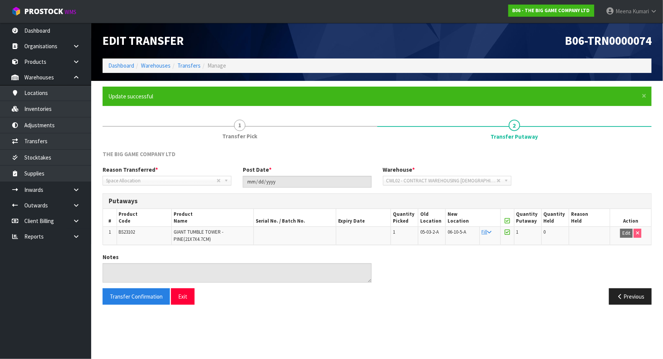
drag, startPoint x: 87, startPoint y: 1, endPoint x: 119, endPoint y: 70, distance: 76.1
click at [119, 70] on ol "Dashboard Warehouses Transfers Manage" at bounding box center [377, 66] width 549 height 14
click at [119, 65] on link "Dashboard" at bounding box center [121, 65] width 26 height 7
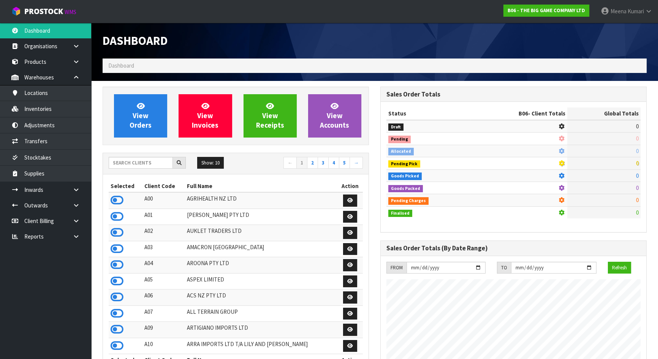
scroll to position [473, 277]
click at [112, 165] on input "text" at bounding box center [141, 163] width 64 height 12
type input "A"
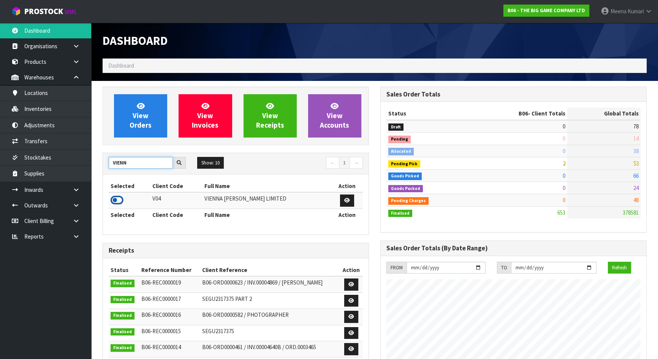
type input "VIENN"
click at [117, 199] on icon at bounding box center [117, 199] width 13 height 11
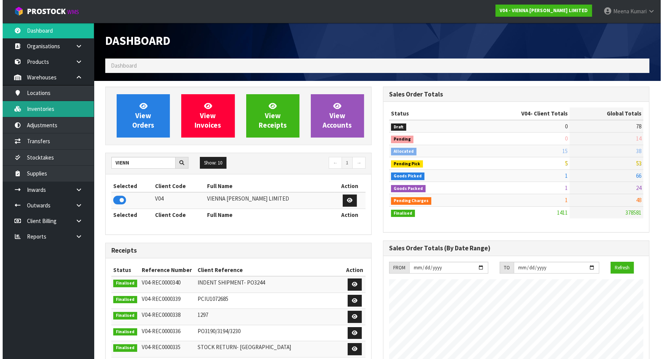
scroll to position [607, 277]
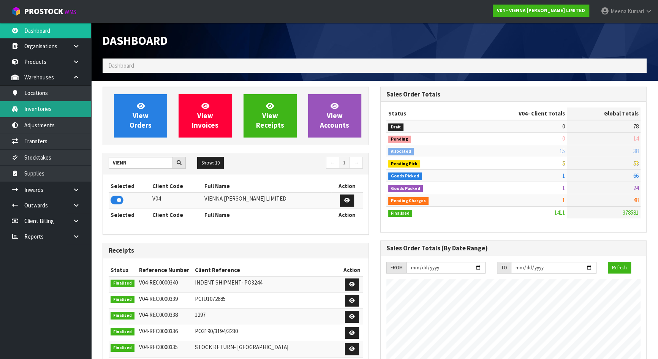
click at [49, 108] on link "Inventories" at bounding box center [45, 109] width 91 height 16
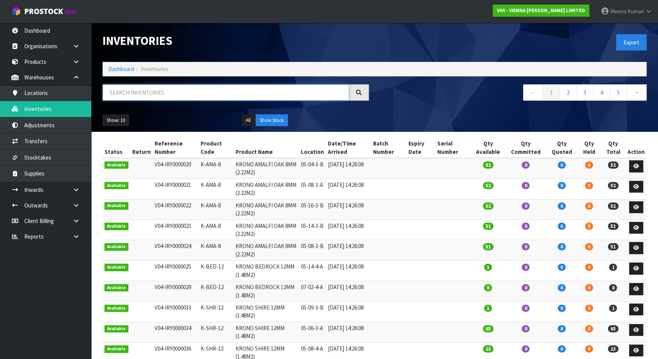
click at [153, 97] on input "text" at bounding box center [226, 92] width 247 height 16
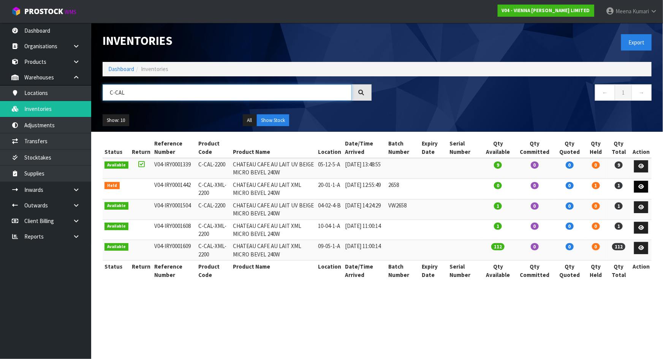
type input "C-CAL"
click at [640, 182] on link at bounding box center [641, 187] width 14 height 12
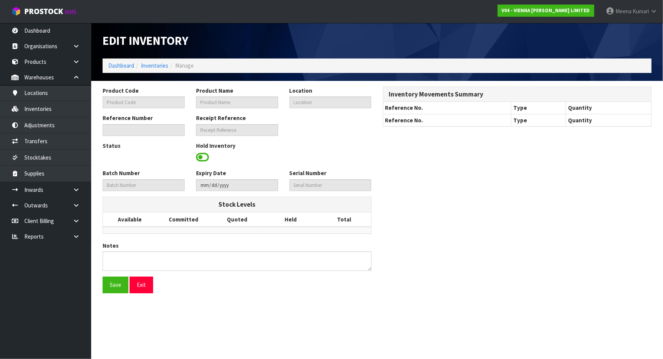
type input "C-CAL-XML-2200"
type input "CHATEAU CAFE AU LAIT XML MICRO BEVEL 240W"
type input "20-01-1-A"
type input "V04-IRY0001442"
type input "V04-REC0000283"
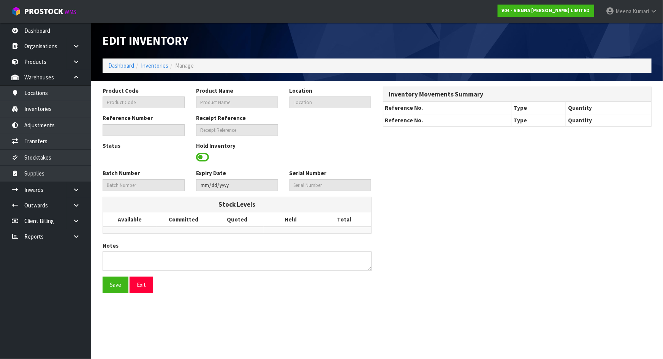
type input "2658"
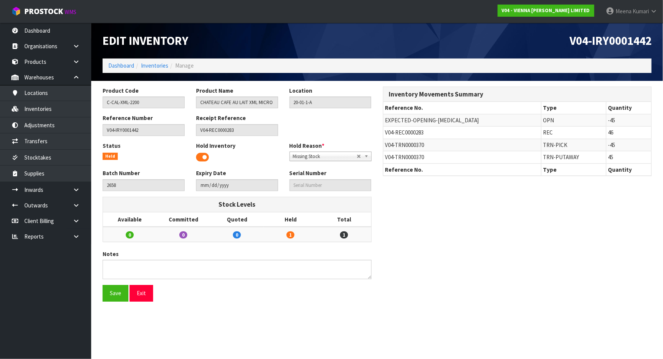
click at [387, 144] on span "V04-TRN0000370" at bounding box center [404, 144] width 39 height 7
copy tr "V04-TRN0000370"
click at [59, 144] on link "Transfers" at bounding box center [45, 141] width 91 height 16
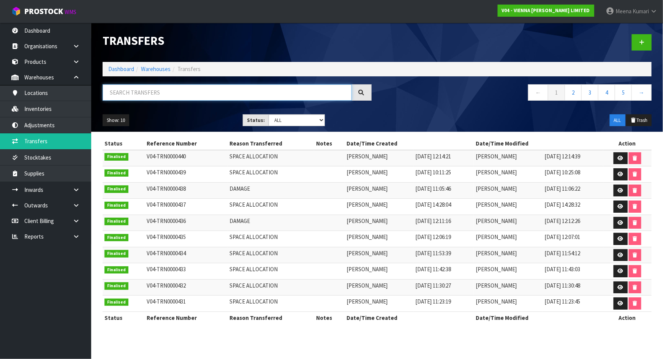
click at [168, 94] on input "text" at bounding box center [227, 92] width 249 height 16
paste input "V04-TRN0000370"
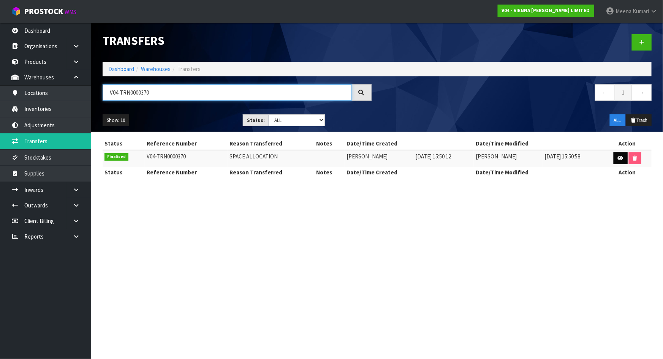
type input "V04-TRN0000370"
click at [615, 157] on link at bounding box center [621, 158] width 14 height 12
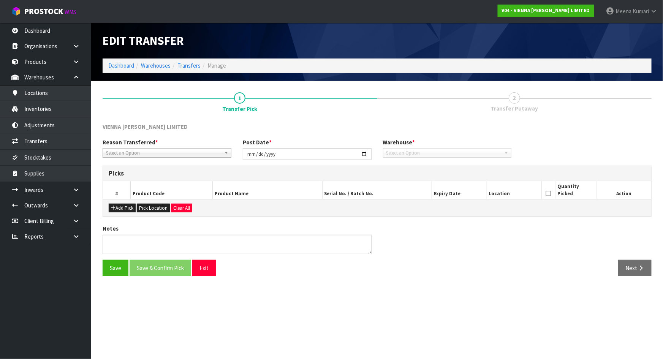
type input "2025-05-05"
